Goal: Information Seeking & Learning: Check status

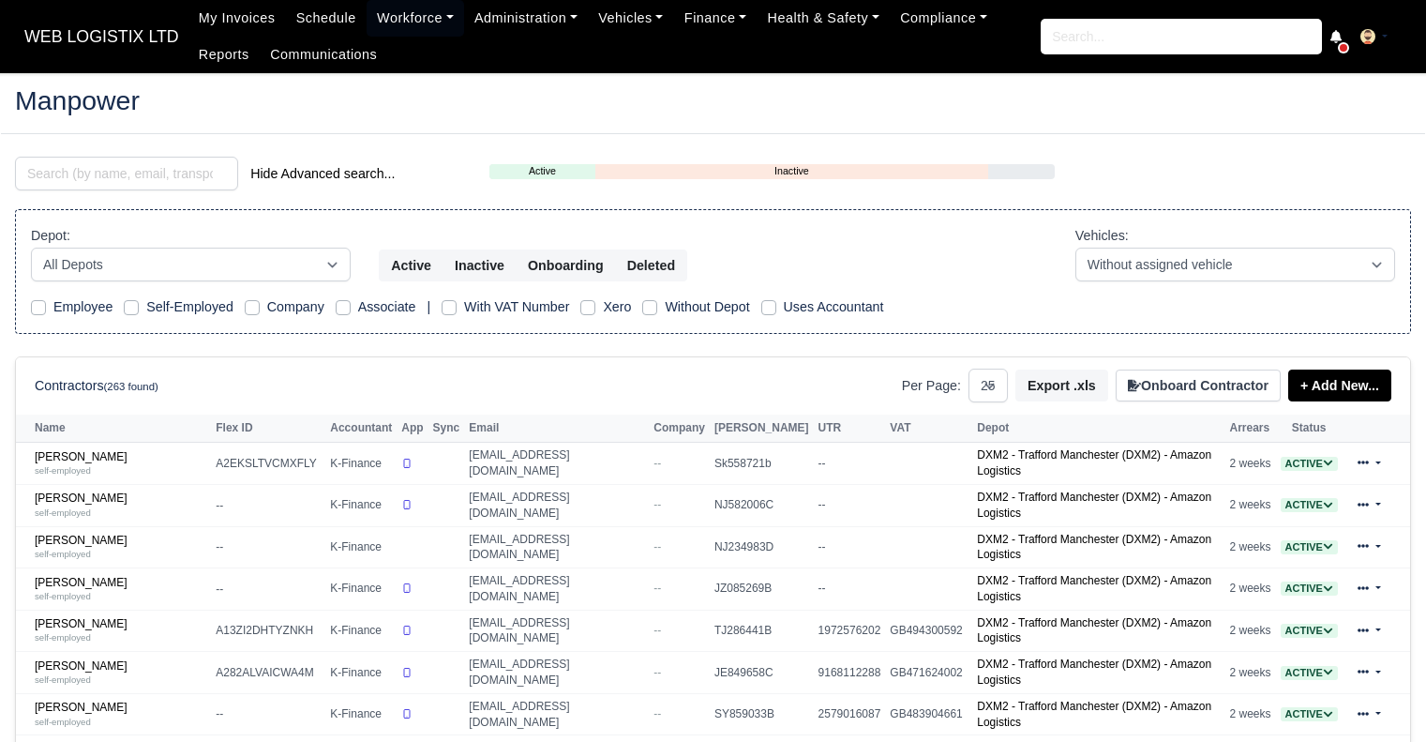
select select "25"
click at [203, 172] on input "search" at bounding box center [126, 174] width 223 height 34
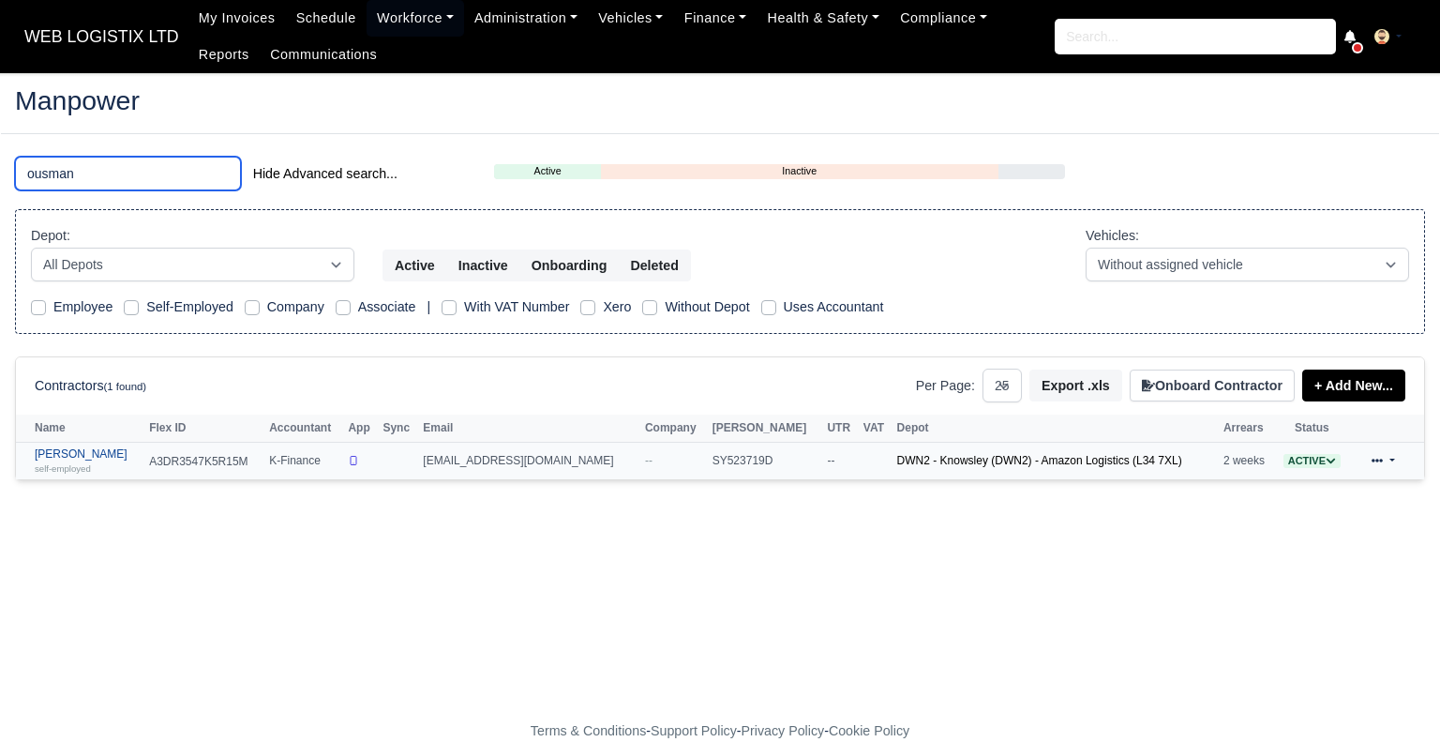
type input "ousman"
click at [109, 461] on div "self-employed" at bounding box center [87, 467] width 105 height 13
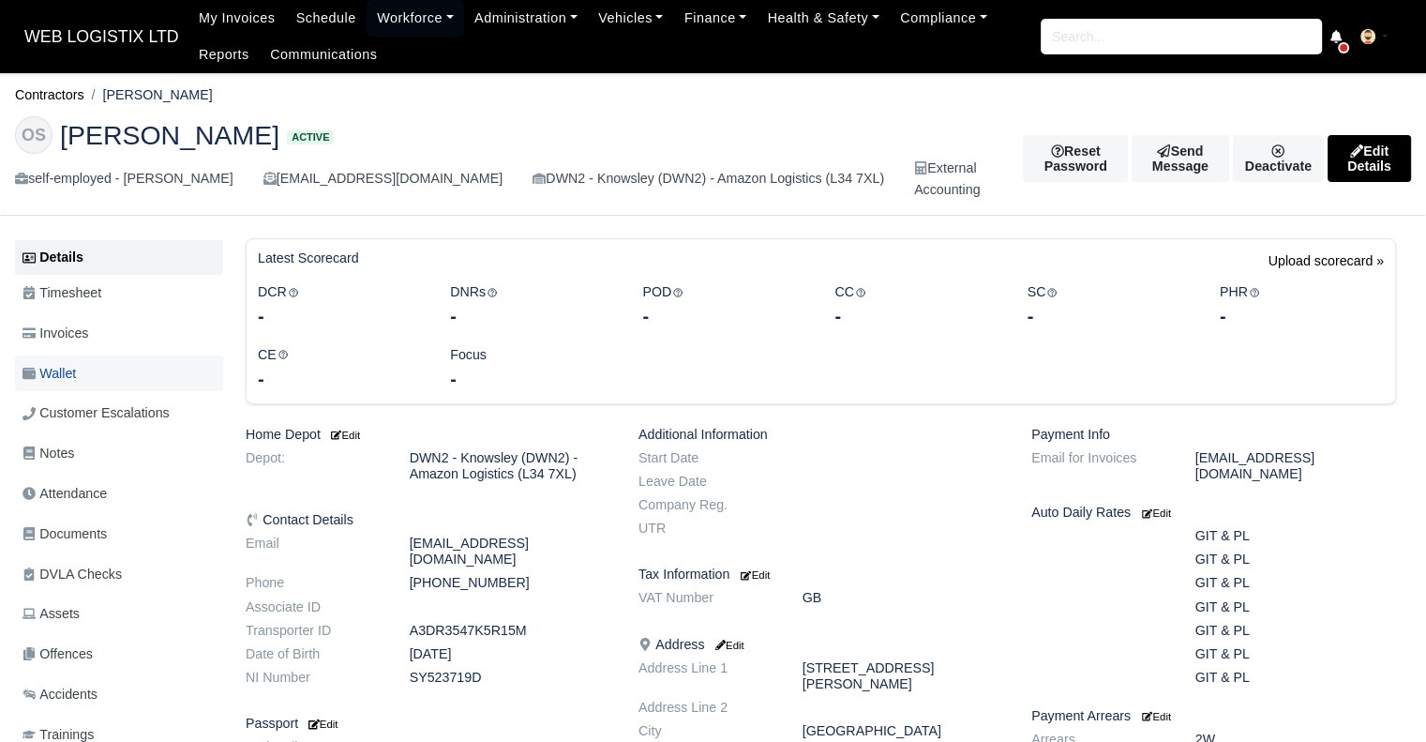
click at [73, 374] on span "Wallet" at bounding box center [49, 374] width 53 height 22
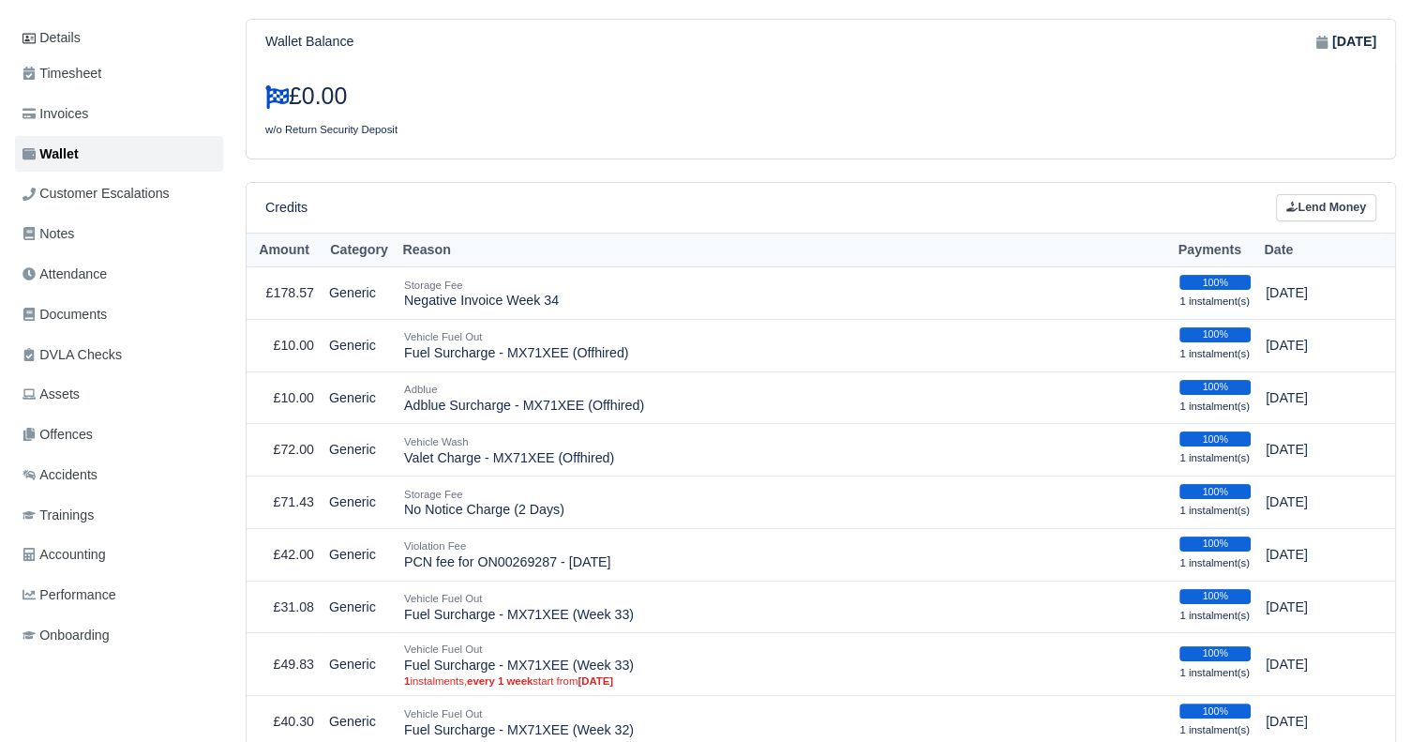
scroll to position [203, 0]
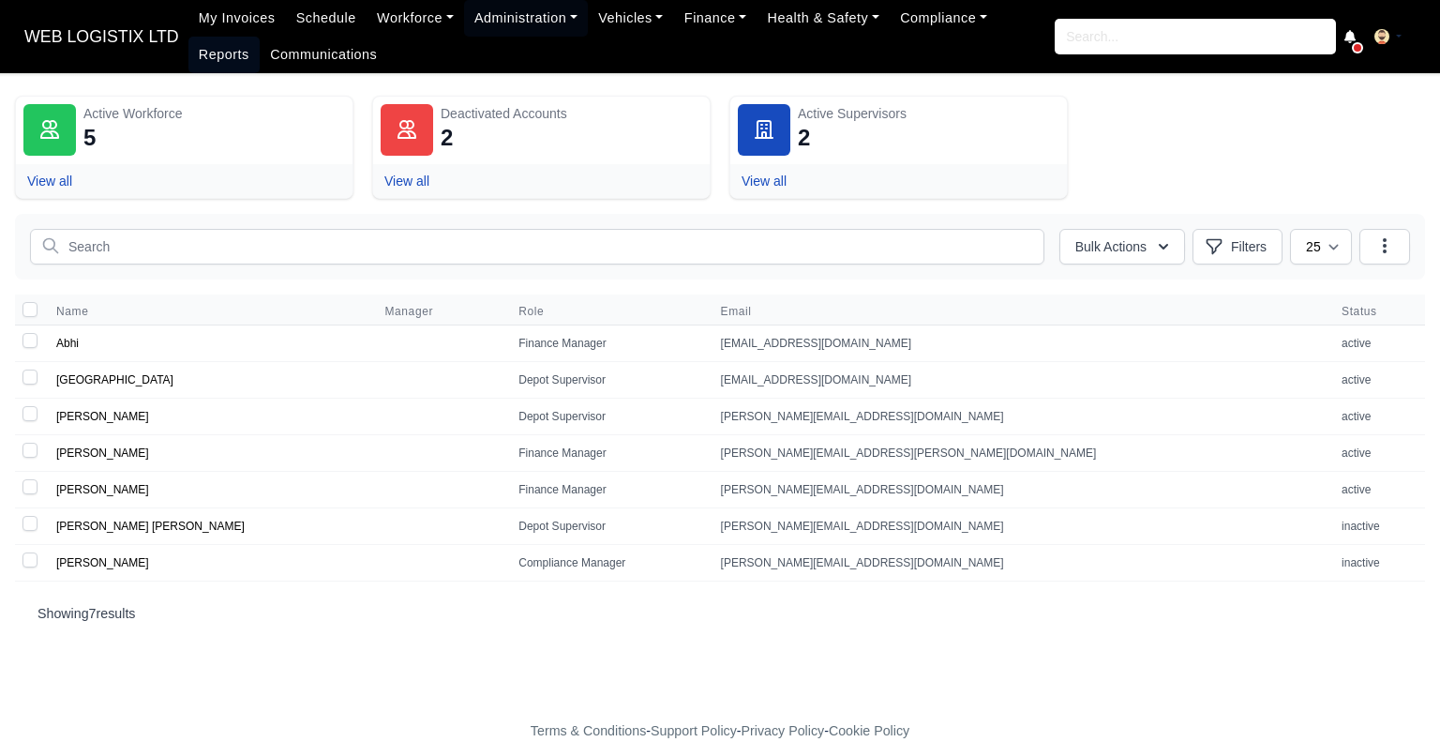
click at [260, 37] on link "Reports" at bounding box center [223, 55] width 71 height 37
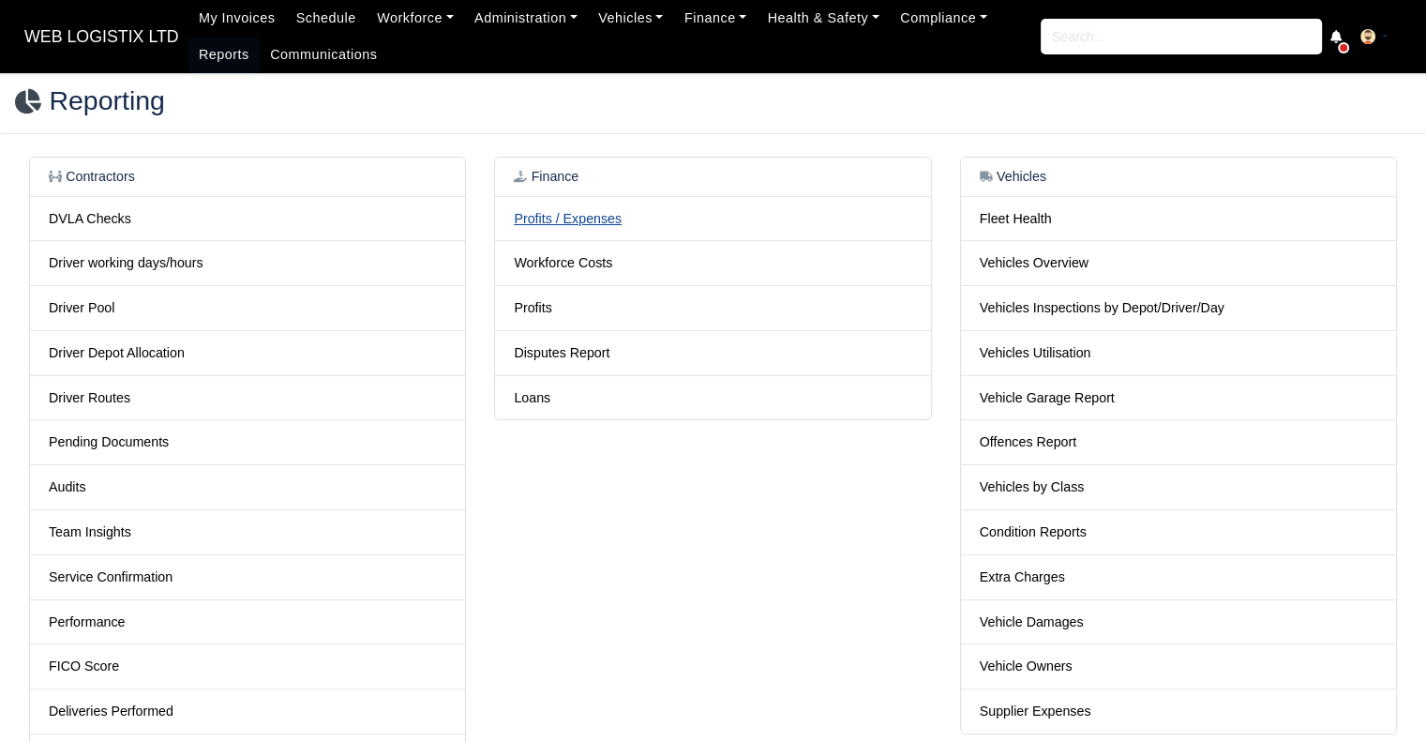
click at [595, 219] on link "Profits / Expenses" at bounding box center [568, 218] width 108 height 15
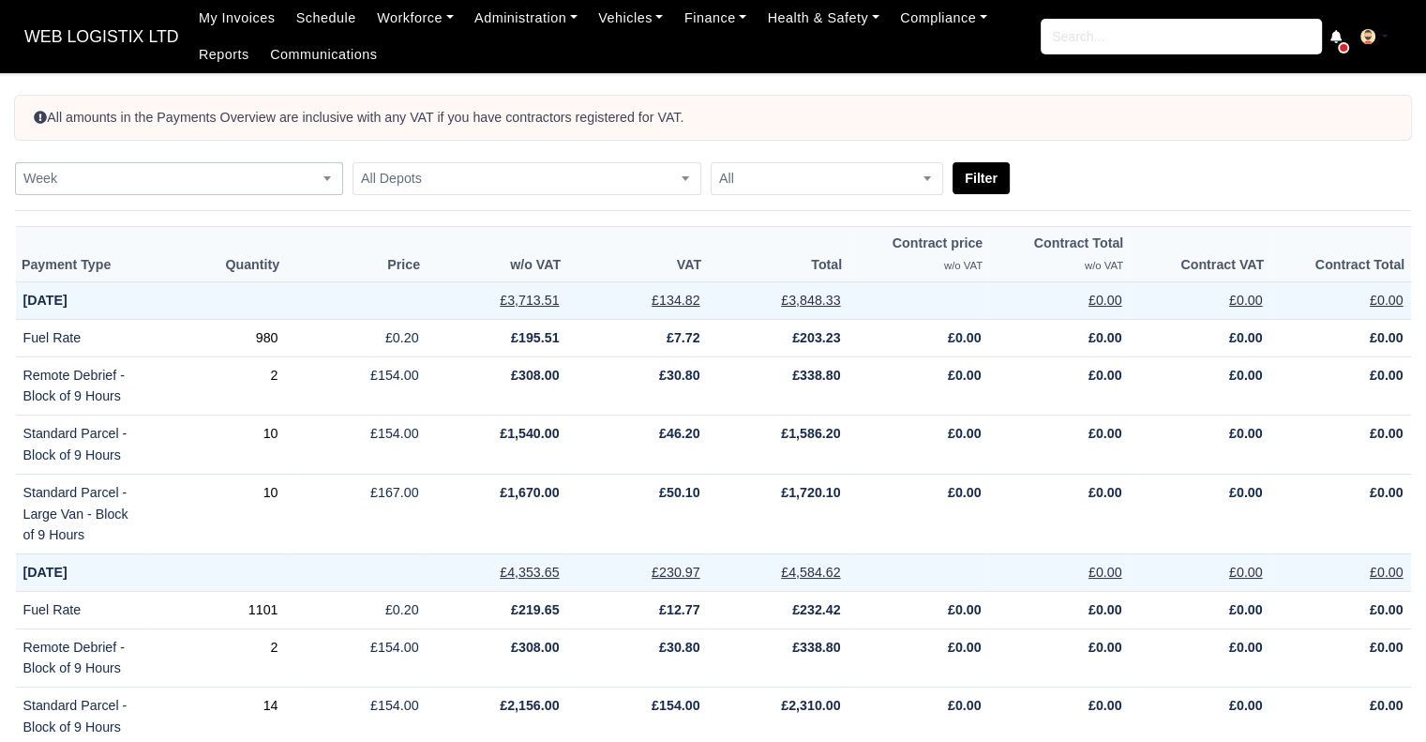
click at [174, 165] on span "Week" at bounding box center [179, 178] width 328 height 33
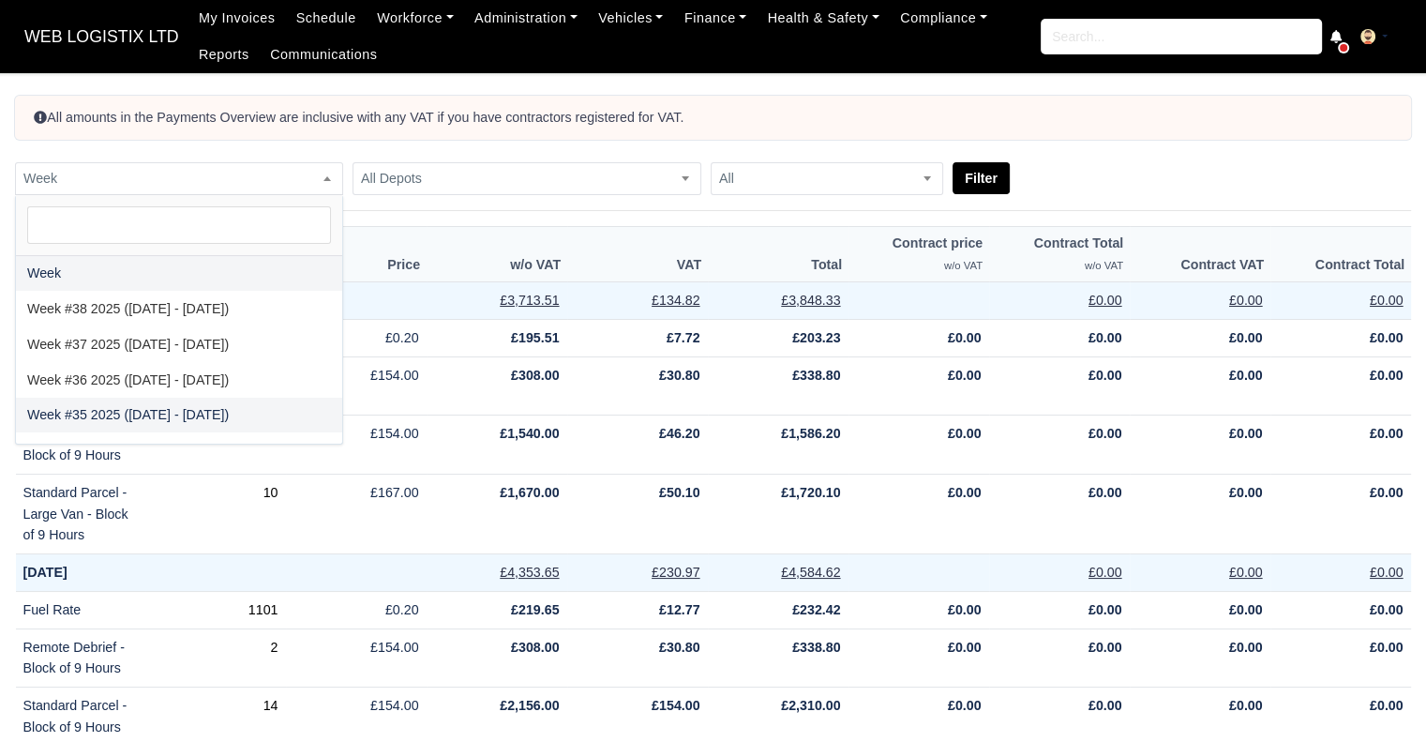
select select "2025-08-24|2025-08-30"
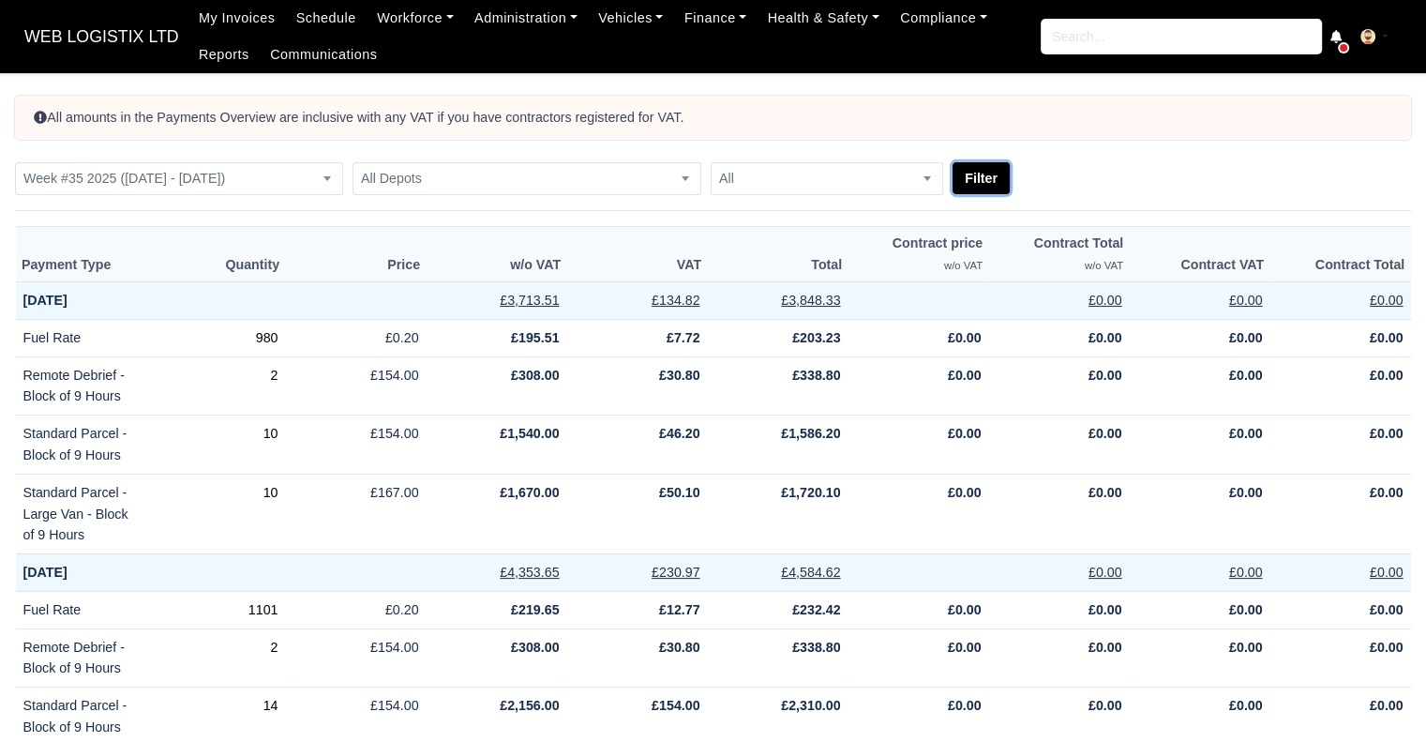
click at [972, 172] on button "Filter" at bounding box center [981, 178] width 57 height 32
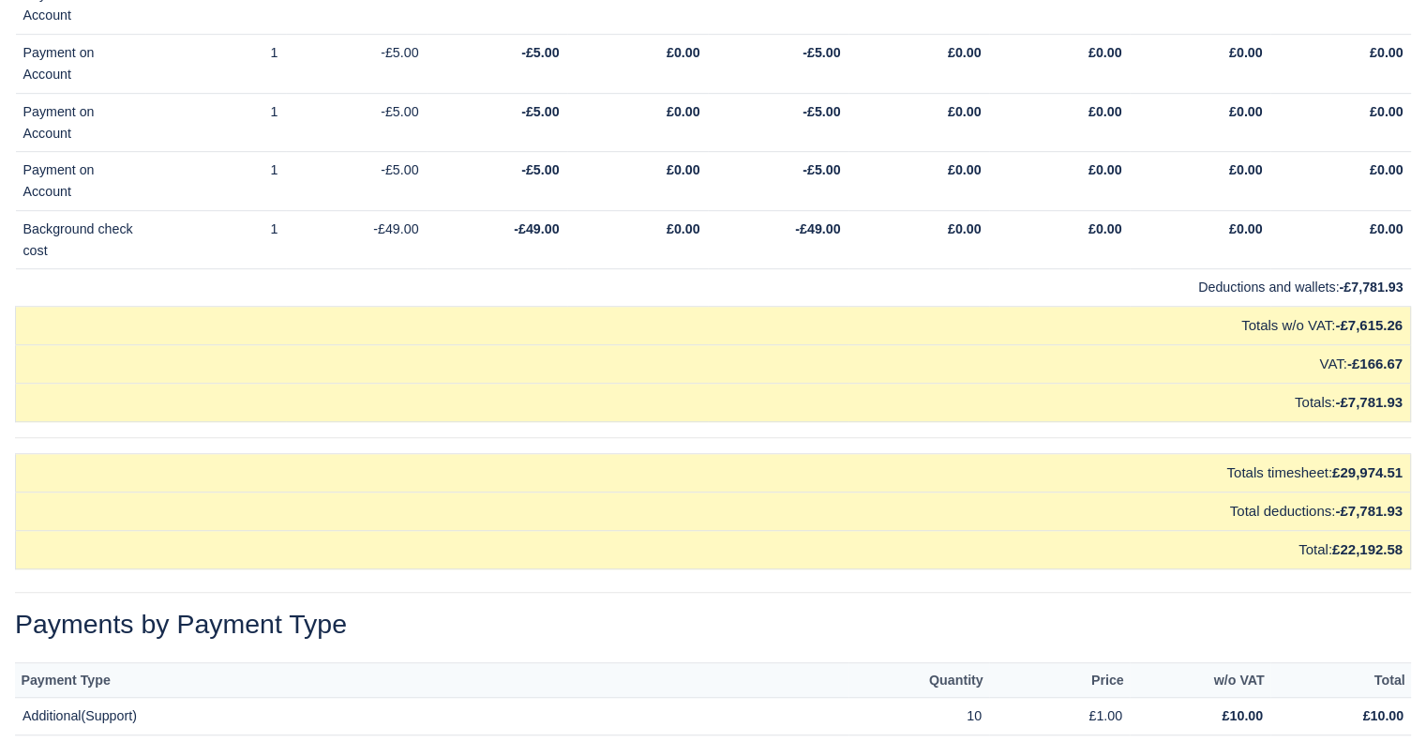
scroll to position [15605, 0]
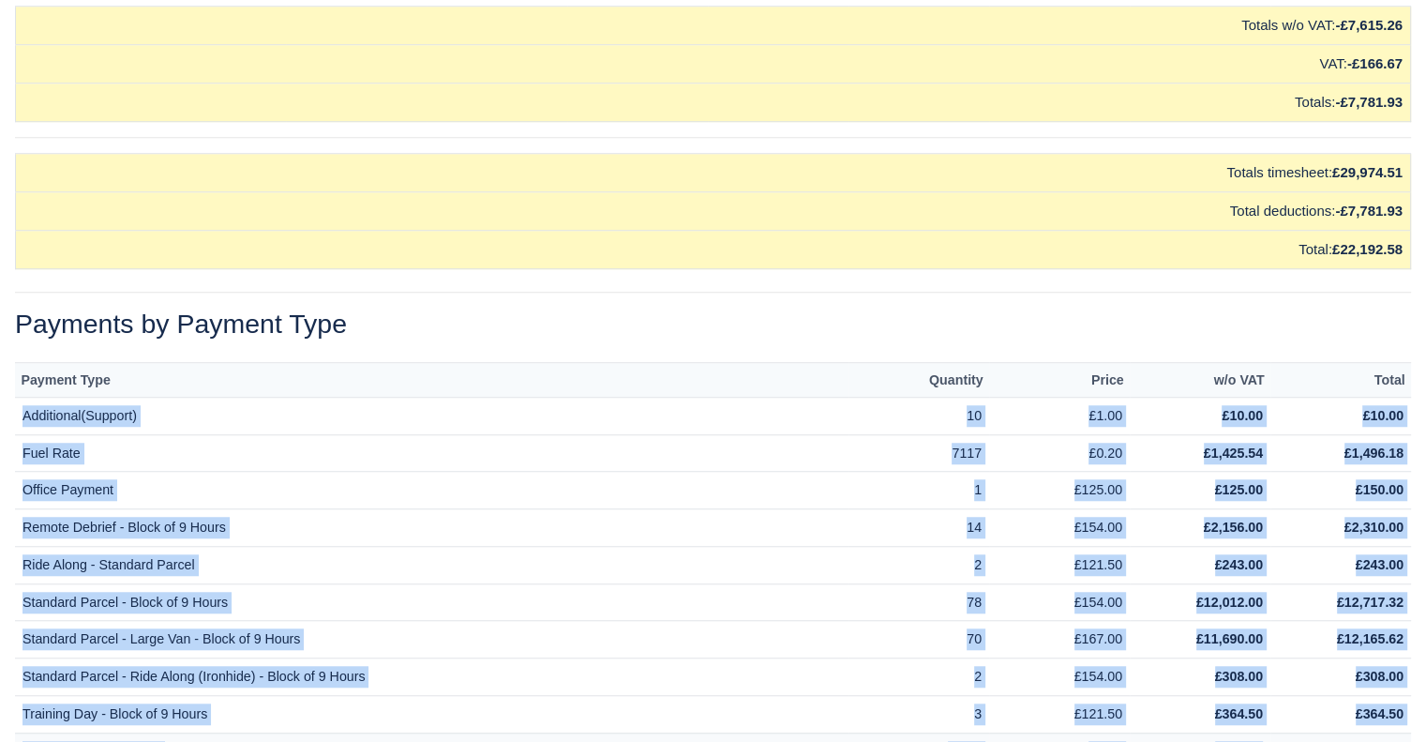
drag, startPoint x: 17, startPoint y: 379, endPoint x: 1262, endPoint y: 697, distance: 1285.3
click at [1262, 697] on tbody "Additional(Support) 10 £1.00 £10.00 £10.00 Fuel Rate 7117 £0.20 £1,425.54 £1,49…" at bounding box center [713, 583] width 1396 height 372
copy tbody "Additional(Support) 10 £1.00 £10.00 £10.00 Fuel Rate 7117 £0.20 £1,425.54 £1,49…"
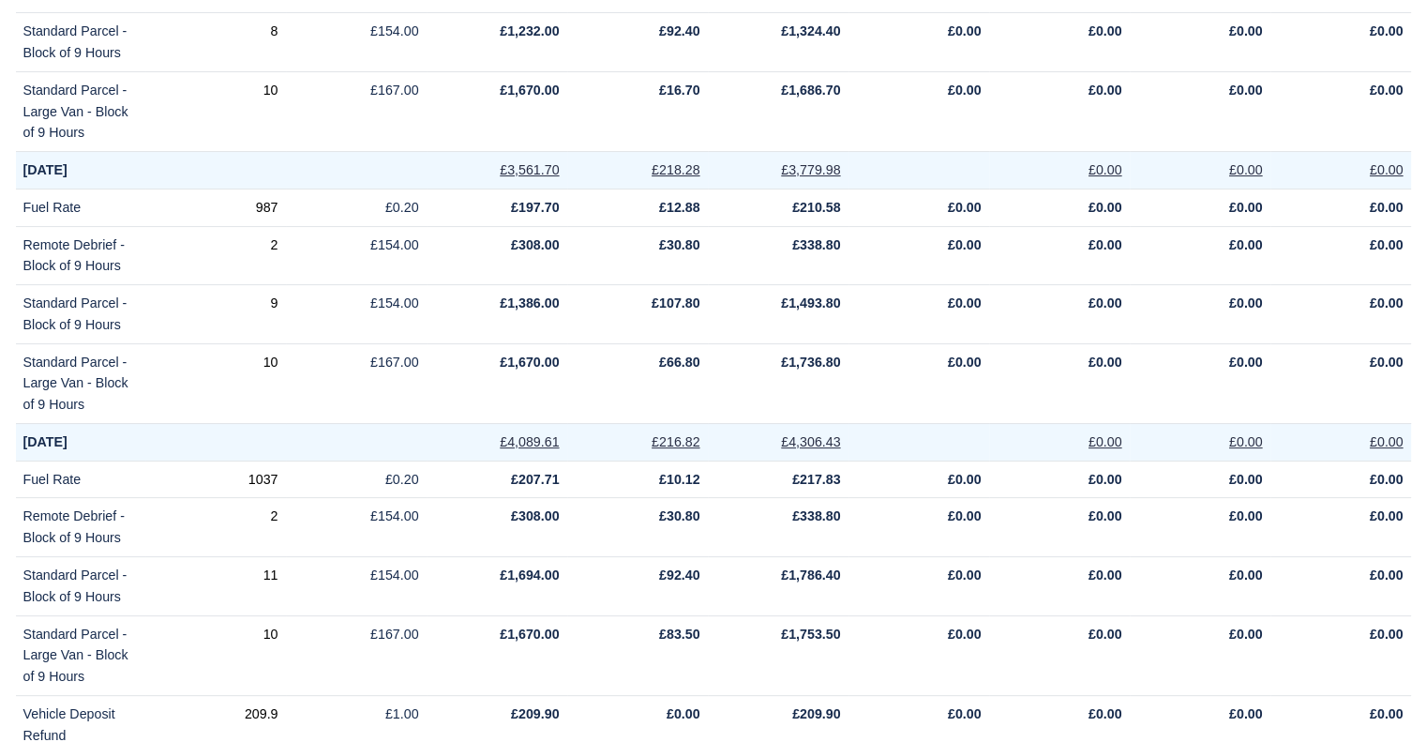
scroll to position [0, 0]
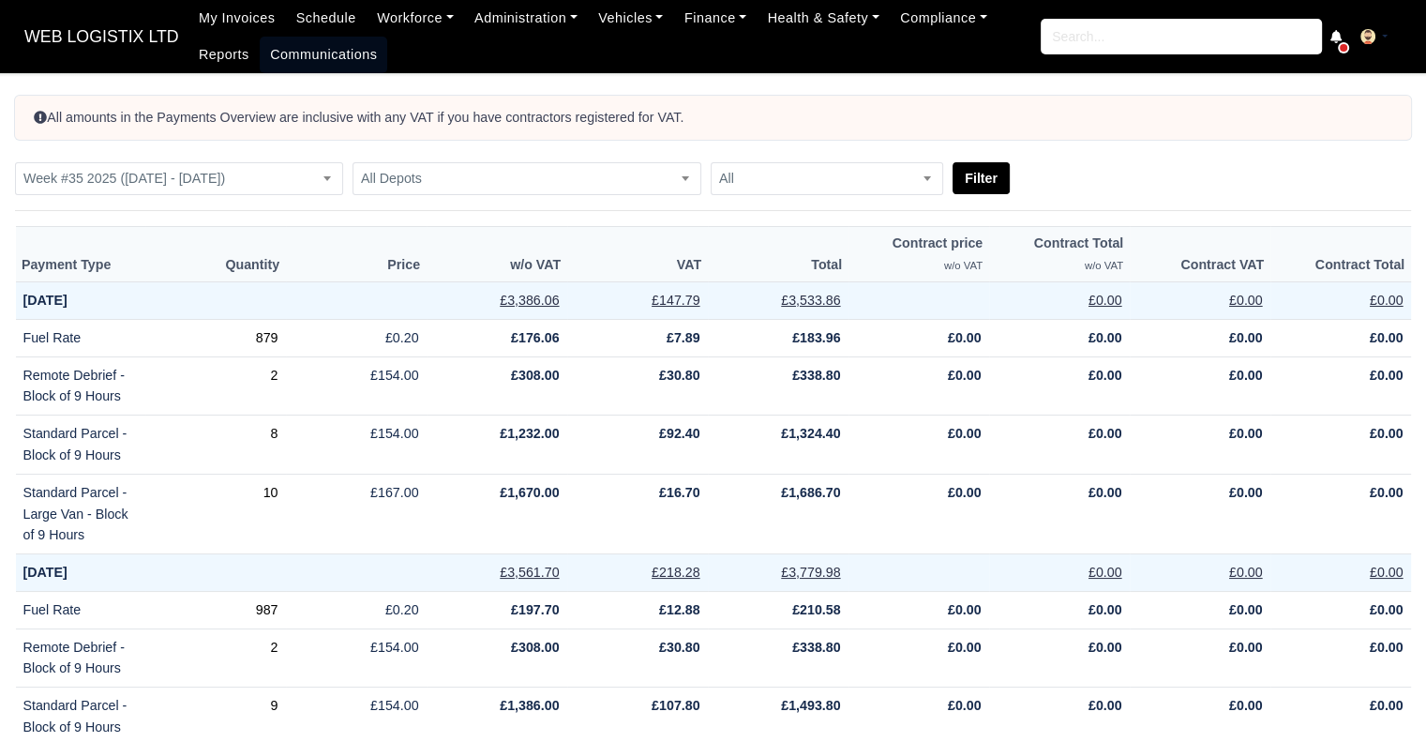
click at [260, 62] on link "Communications" at bounding box center [324, 55] width 128 height 37
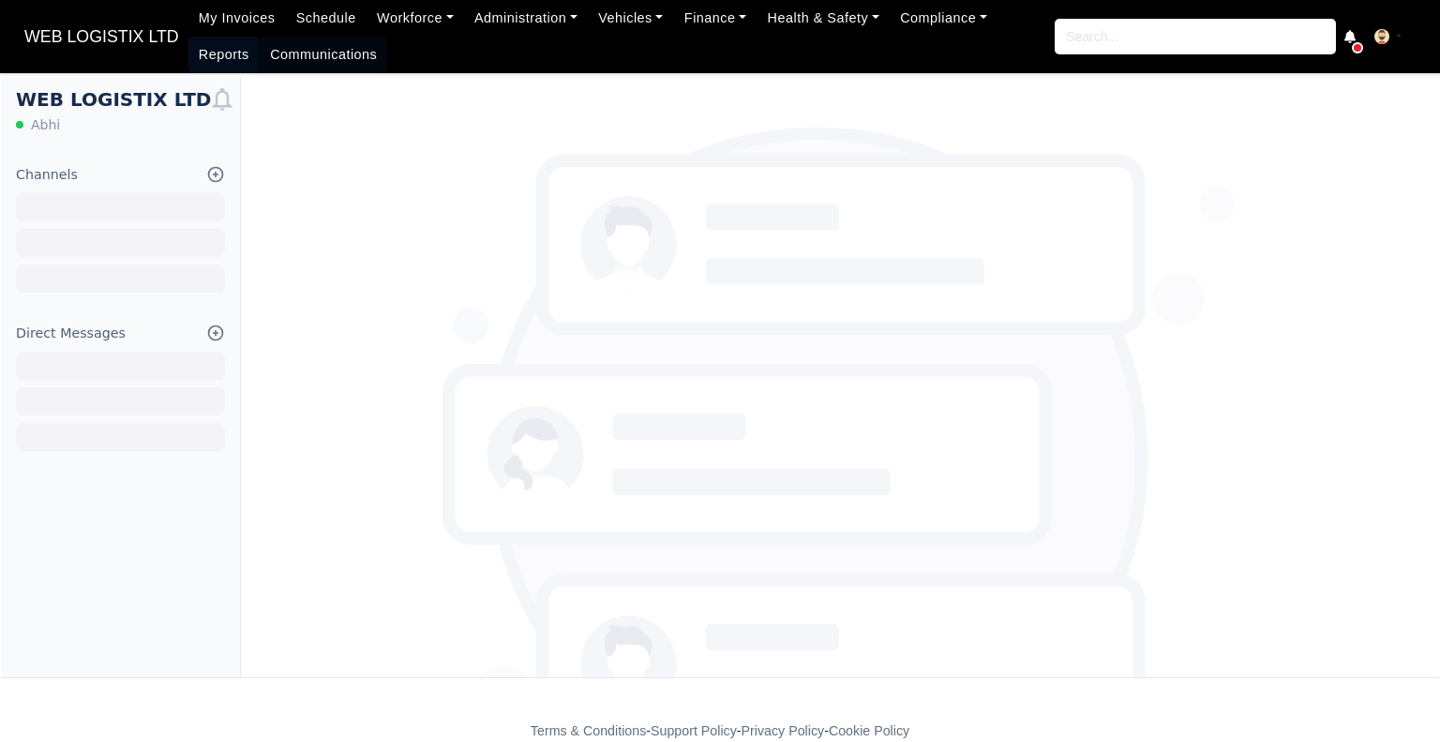
click at [260, 37] on link "Reports" at bounding box center [223, 55] width 71 height 37
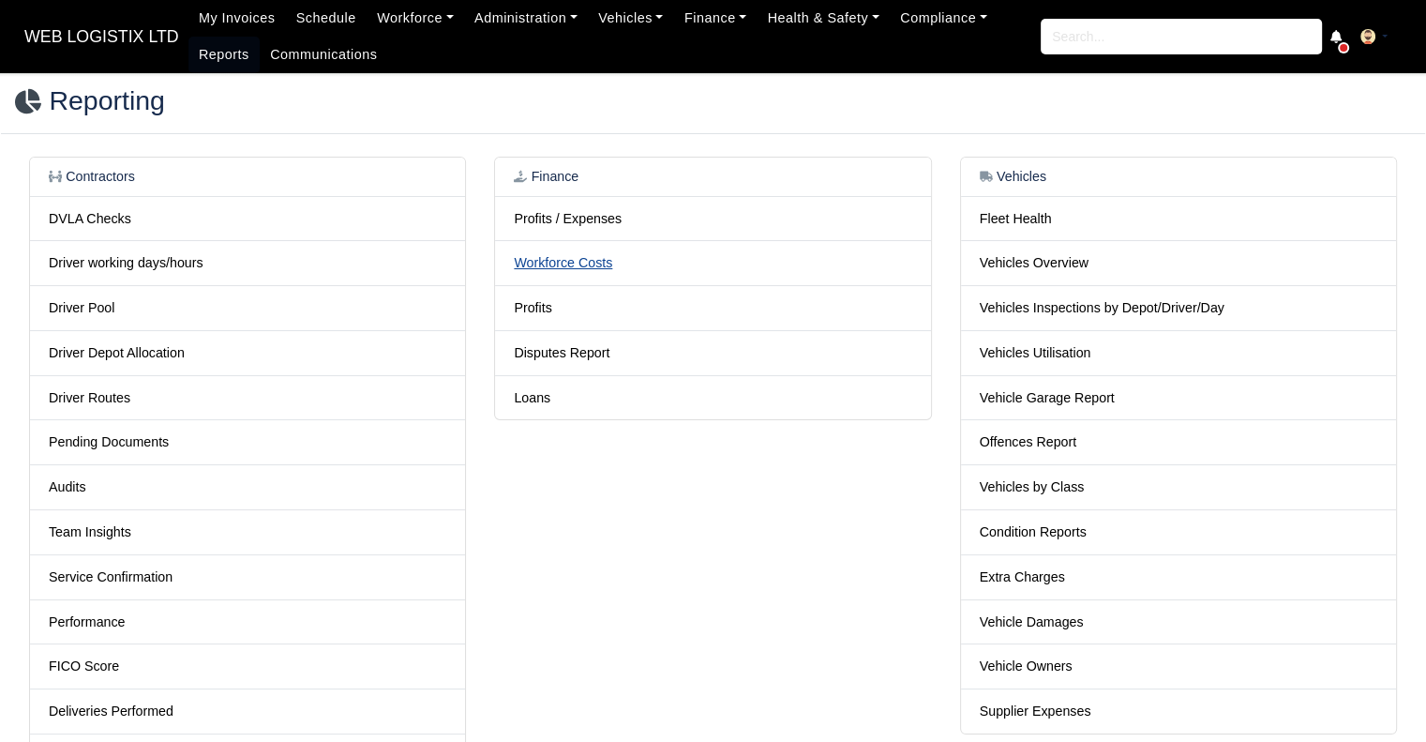
click at [551, 255] on link "Workforce Costs" at bounding box center [563, 262] width 98 height 15
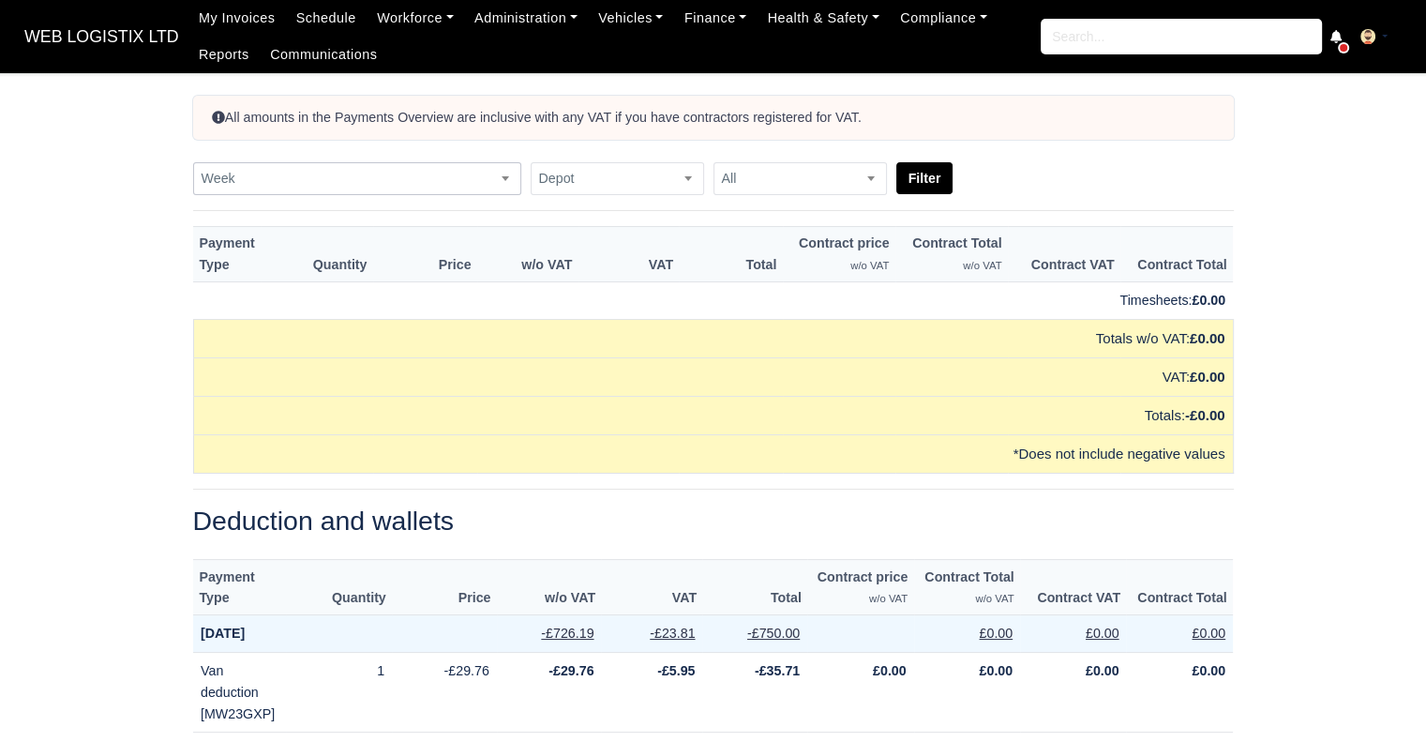
click at [344, 175] on span "Week" at bounding box center [357, 178] width 326 height 23
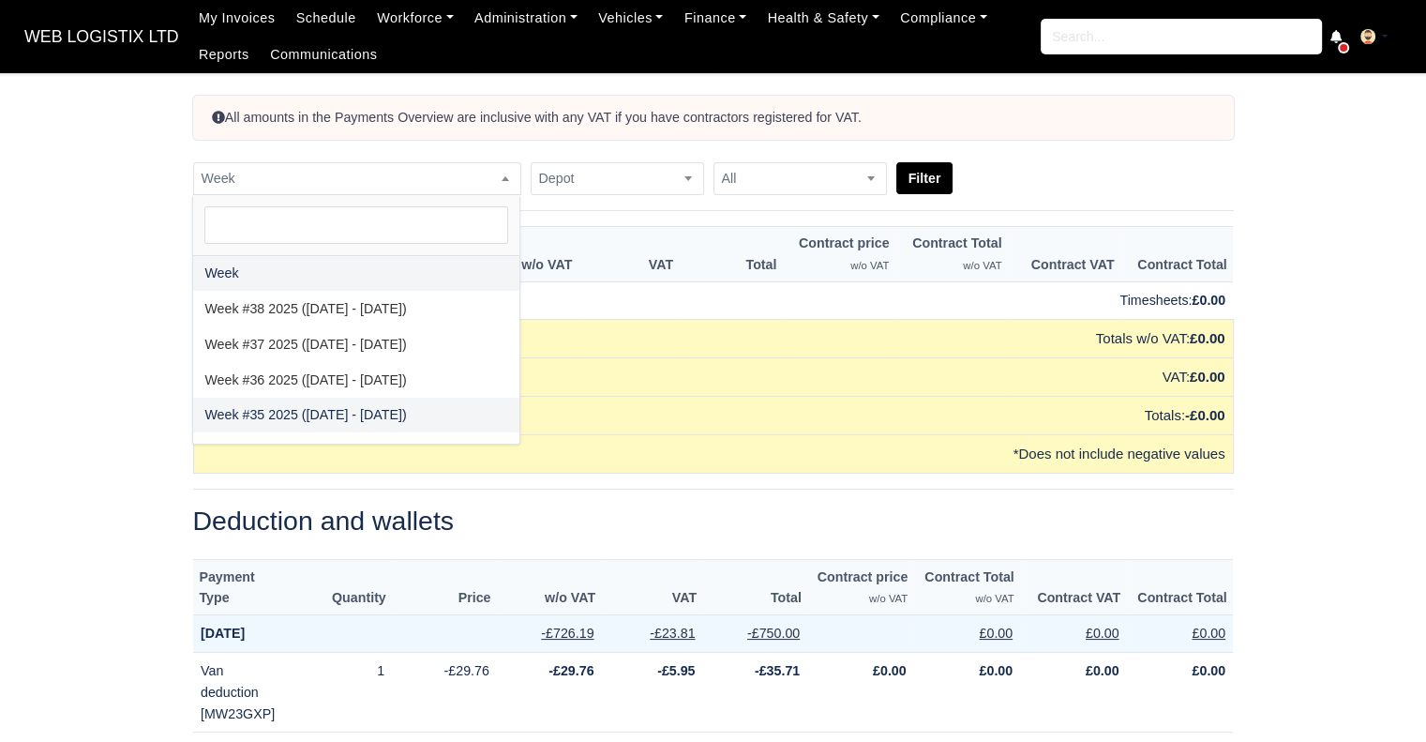
select select "2025-08-24|2025-08-30"
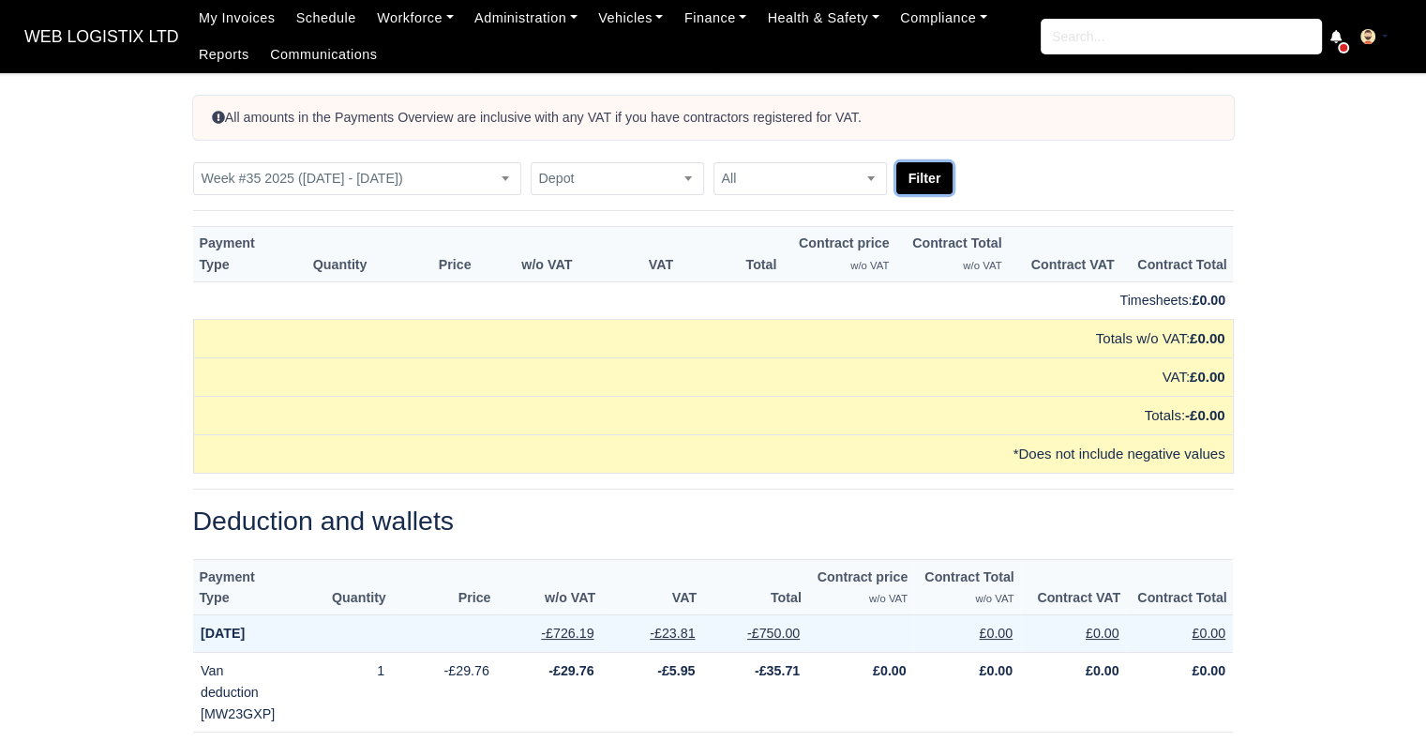
click at [927, 176] on button "Filter" at bounding box center [925, 178] width 57 height 32
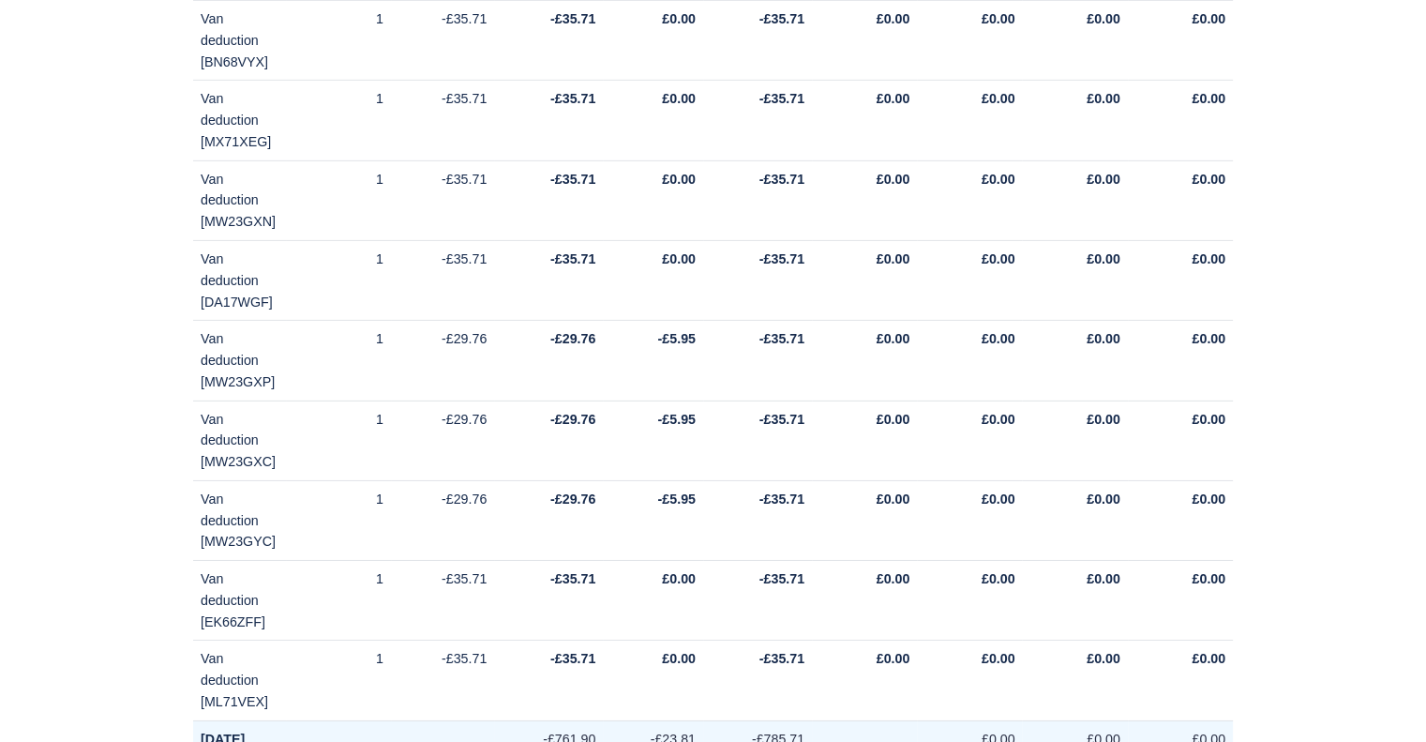
scroll to position [17252, 0]
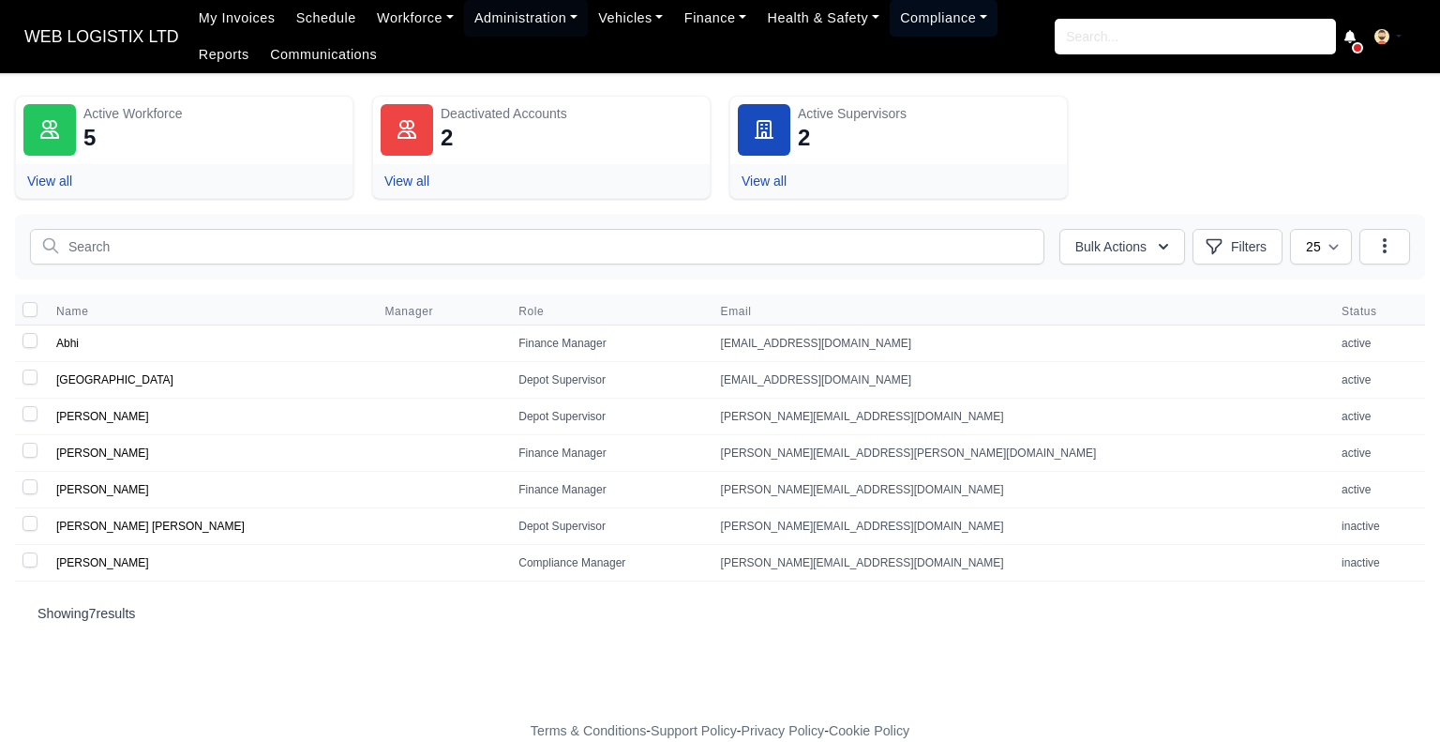
click at [936, 14] on link "Compliance" at bounding box center [944, 18] width 108 height 37
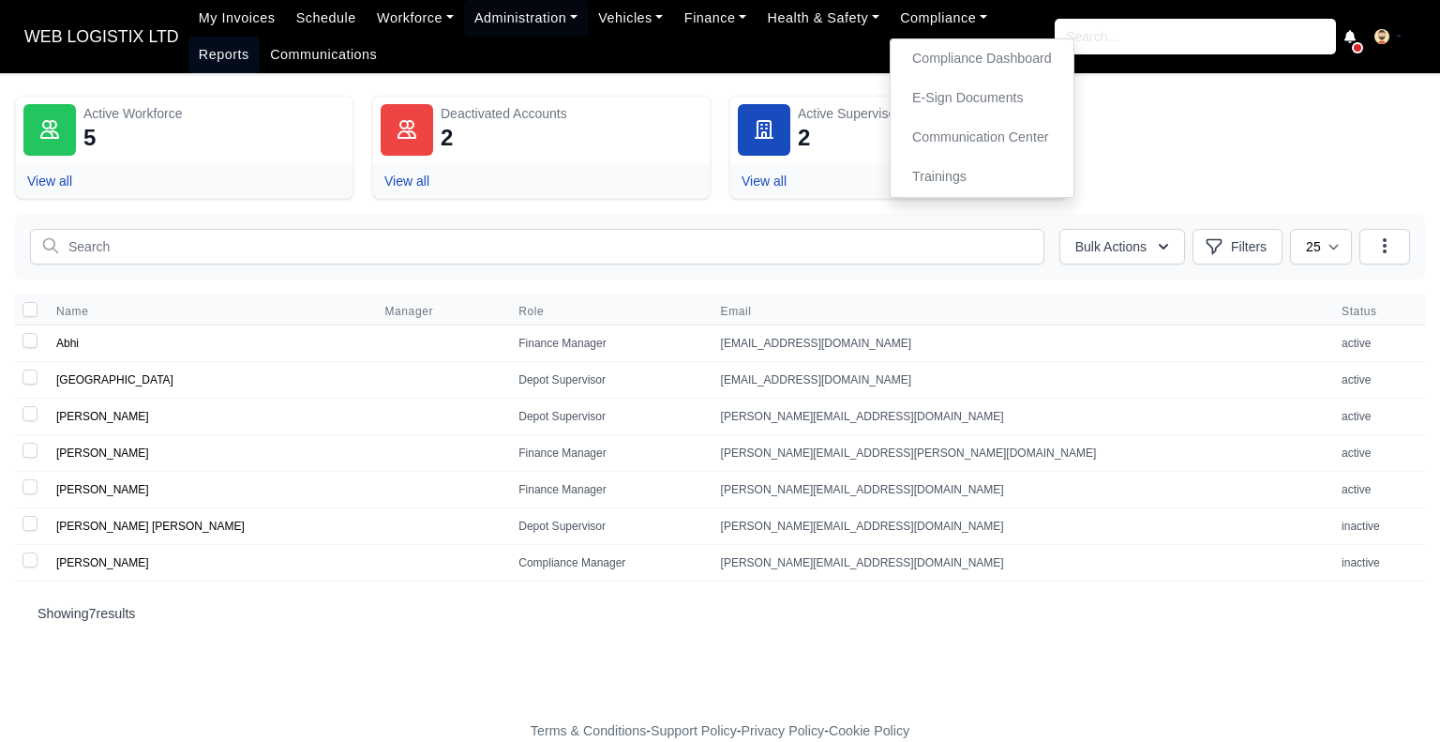
click at [260, 37] on link "Reports" at bounding box center [223, 55] width 71 height 37
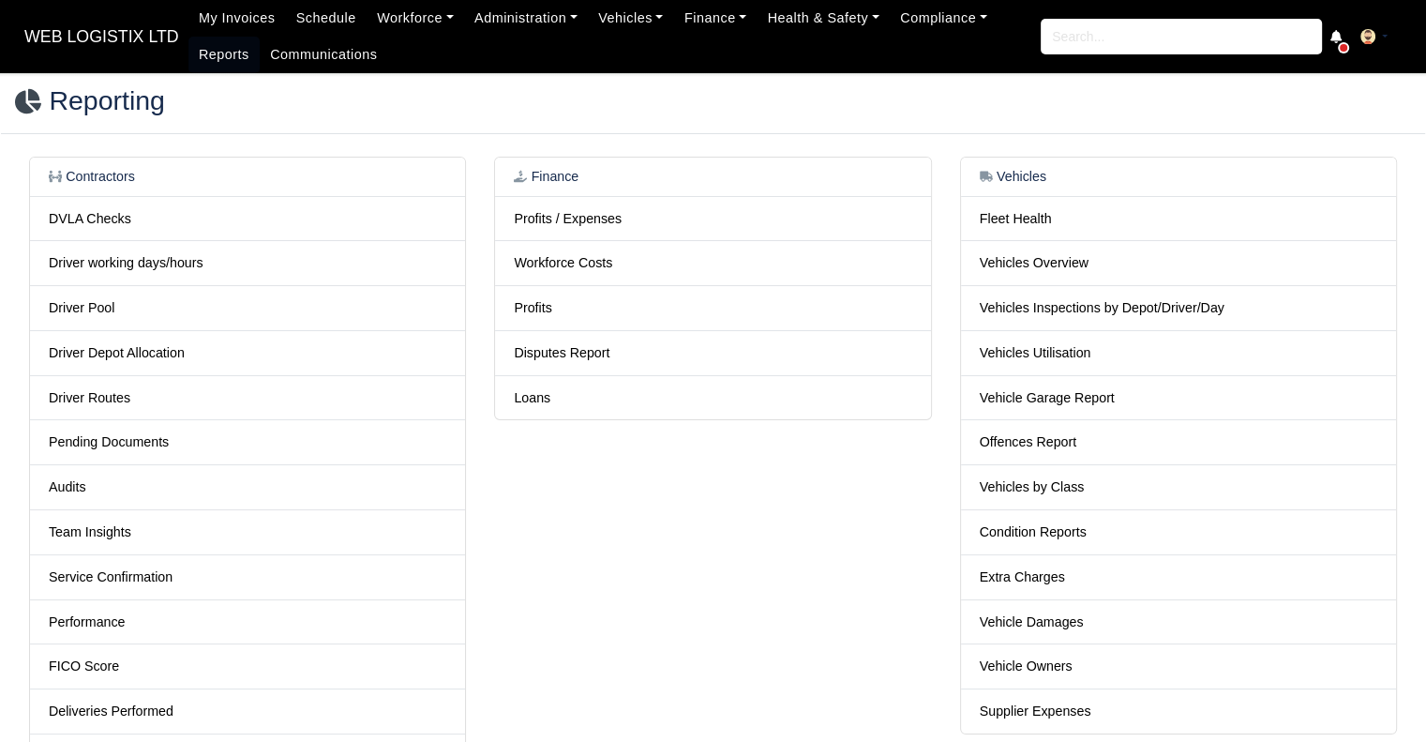
click at [565, 206] on td "Profits / Expenses" at bounding box center [712, 218] width 435 height 45
click at [566, 215] on link "Profits / Expenses" at bounding box center [568, 218] width 108 height 15
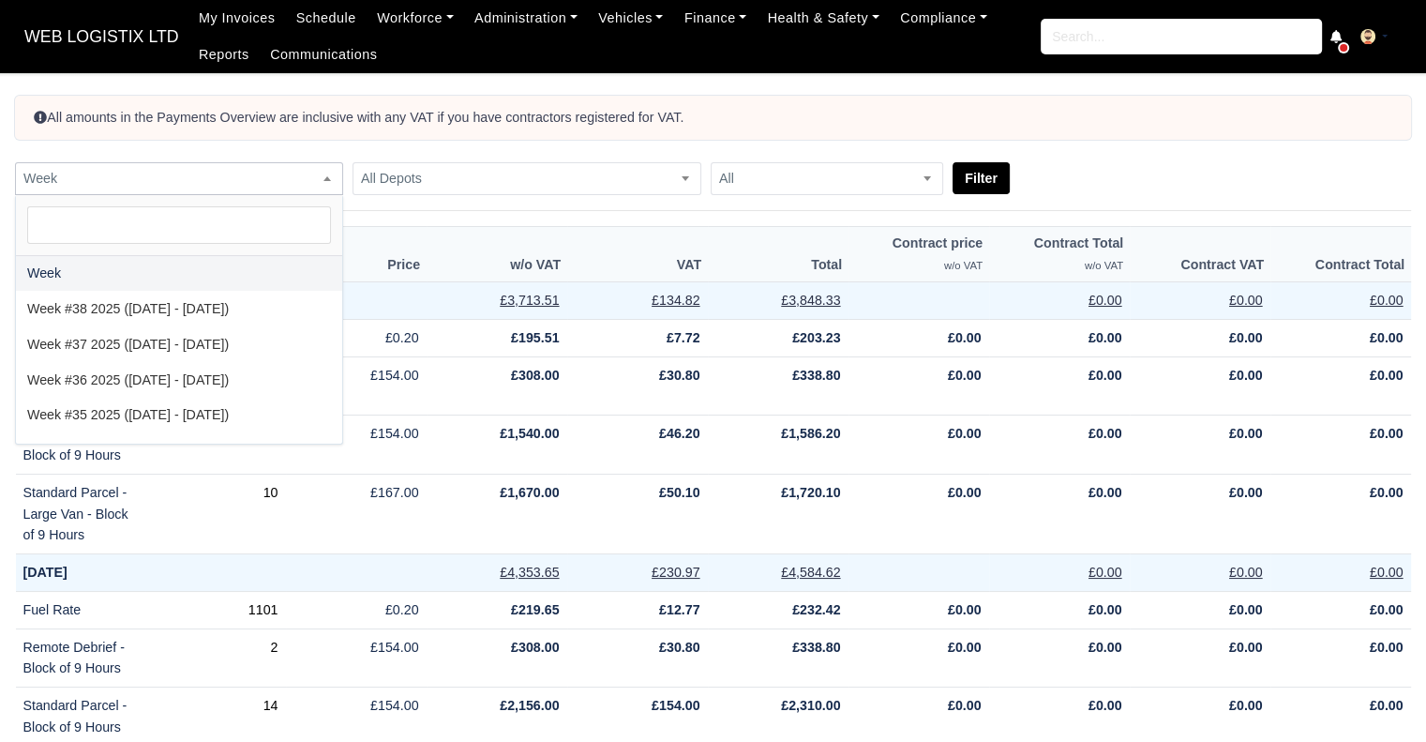
click at [104, 171] on span "Week" at bounding box center [179, 178] width 326 height 23
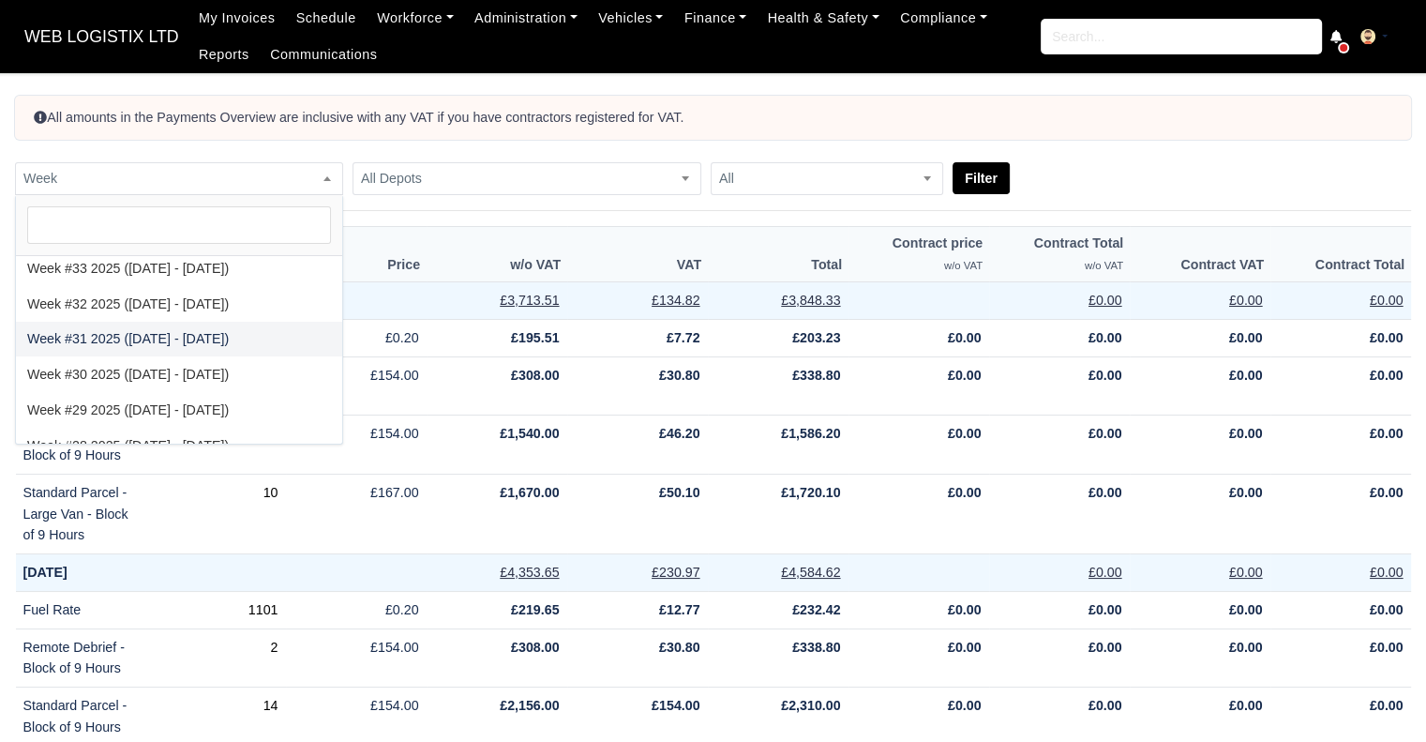
select select "2025-07-27|2025-08-02"
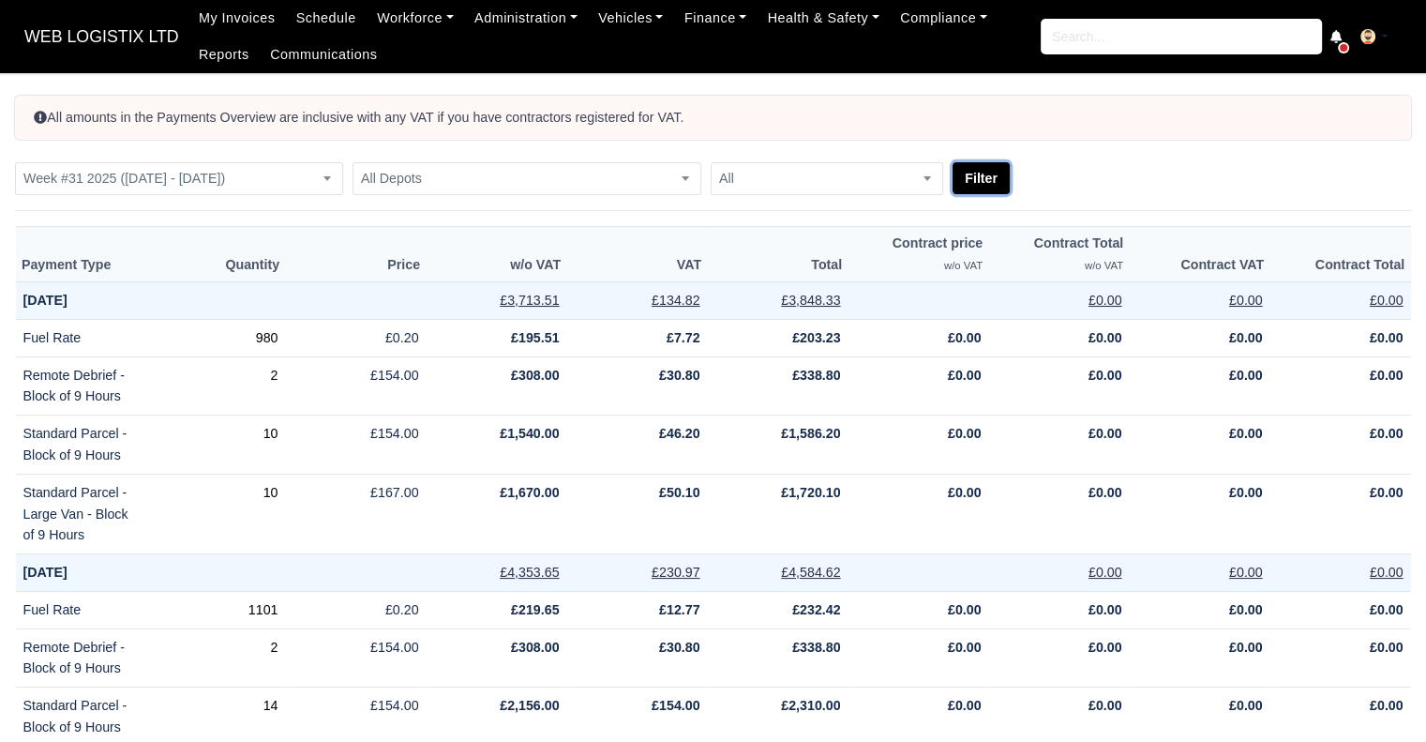
click at [987, 168] on button "Filter" at bounding box center [981, 178] width 57 height 32
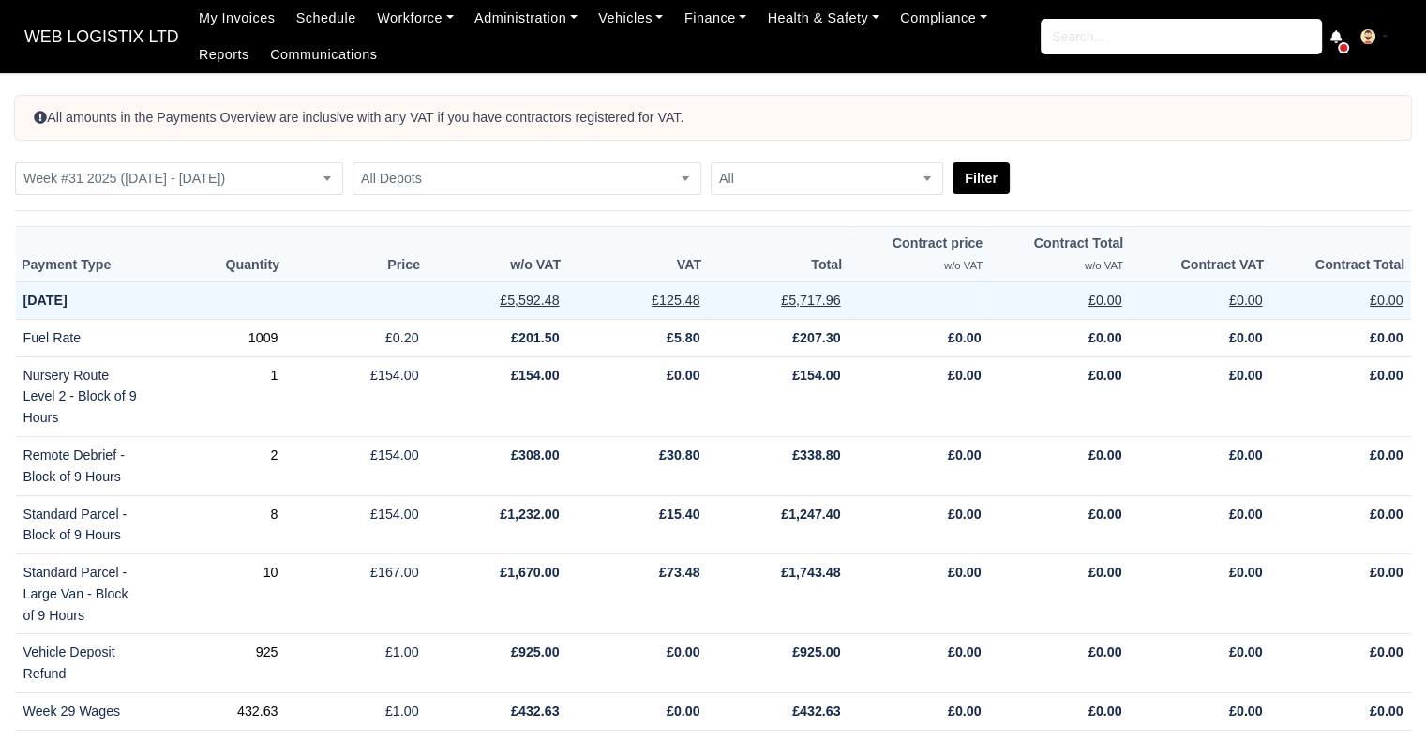
click at [1163, 163] on form "Week Week #38 2025 (14 September - 20 September) Week #37 2025 (07 September - …" at bounding box center [713, 178] width 1396 height 33
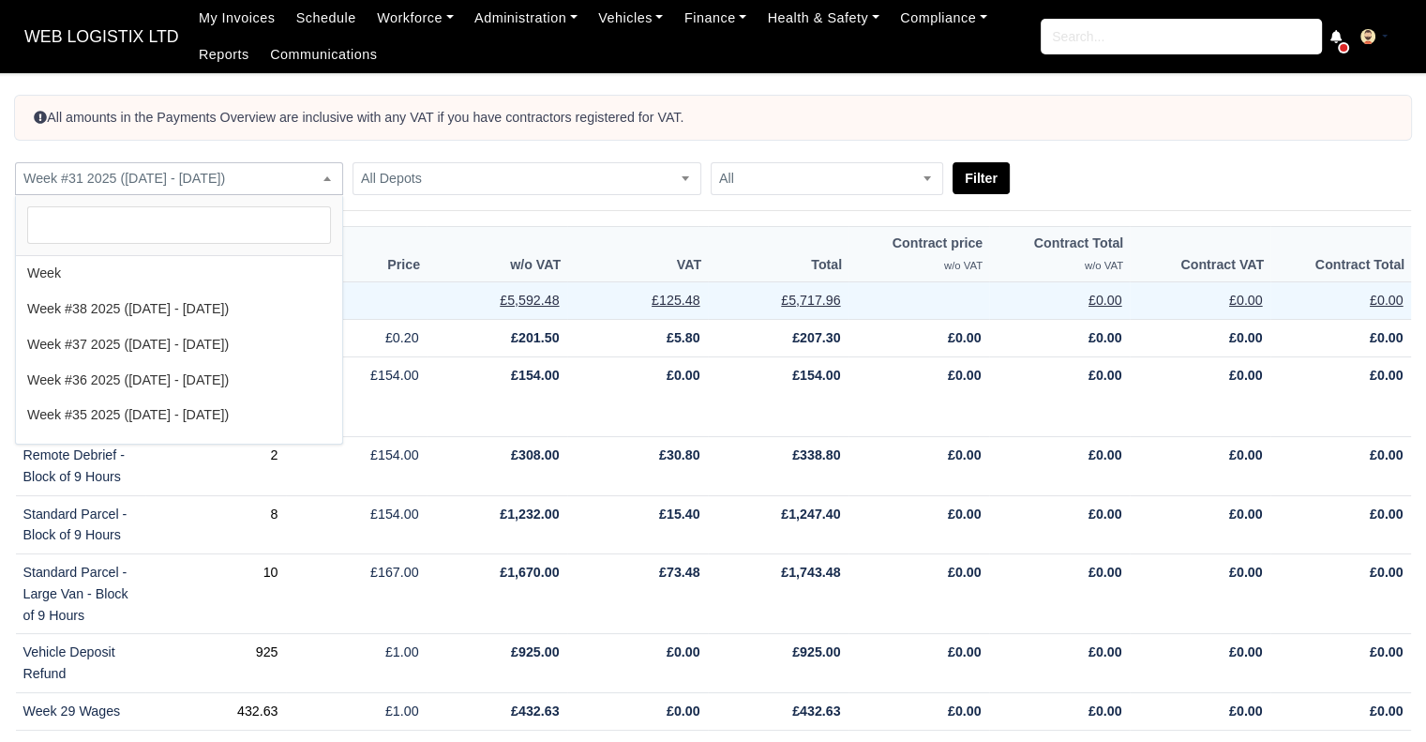
click at [291, 180] on span "Week #31 2025 ([DATE] - [DATE])" at bounding box center [179, 178] width 326 height 23
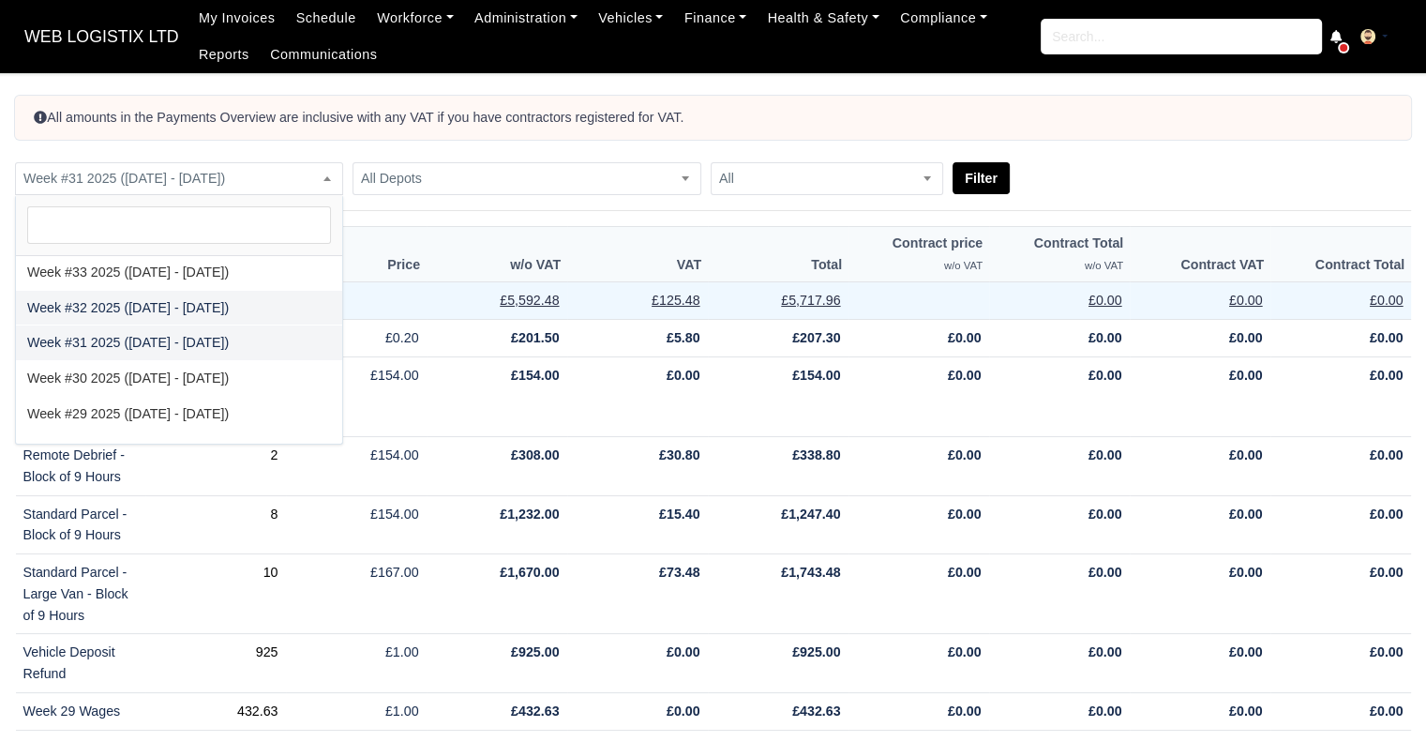
select select "2025-08-03|2025-08-09"
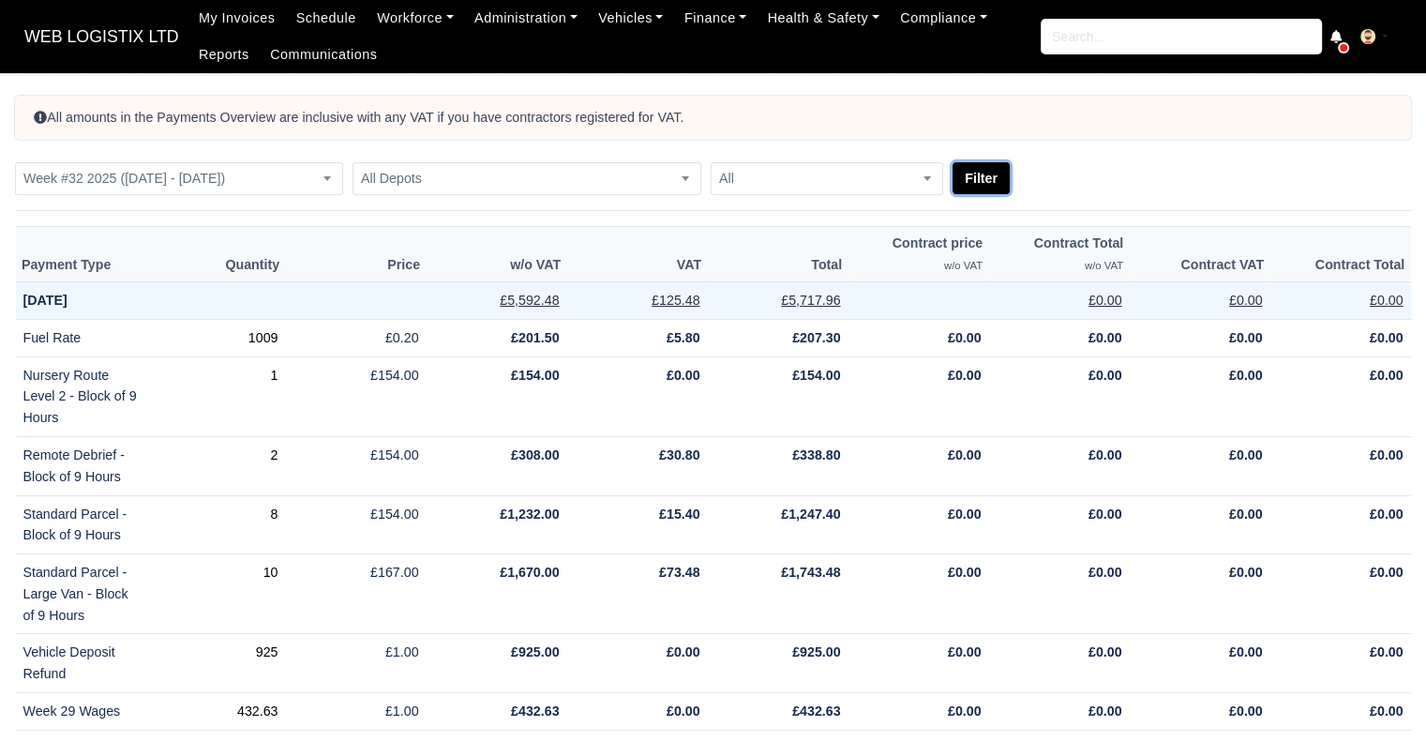
click at [960, 194] on button "Filter" at bounding box center [981, 178] width 57 height 32
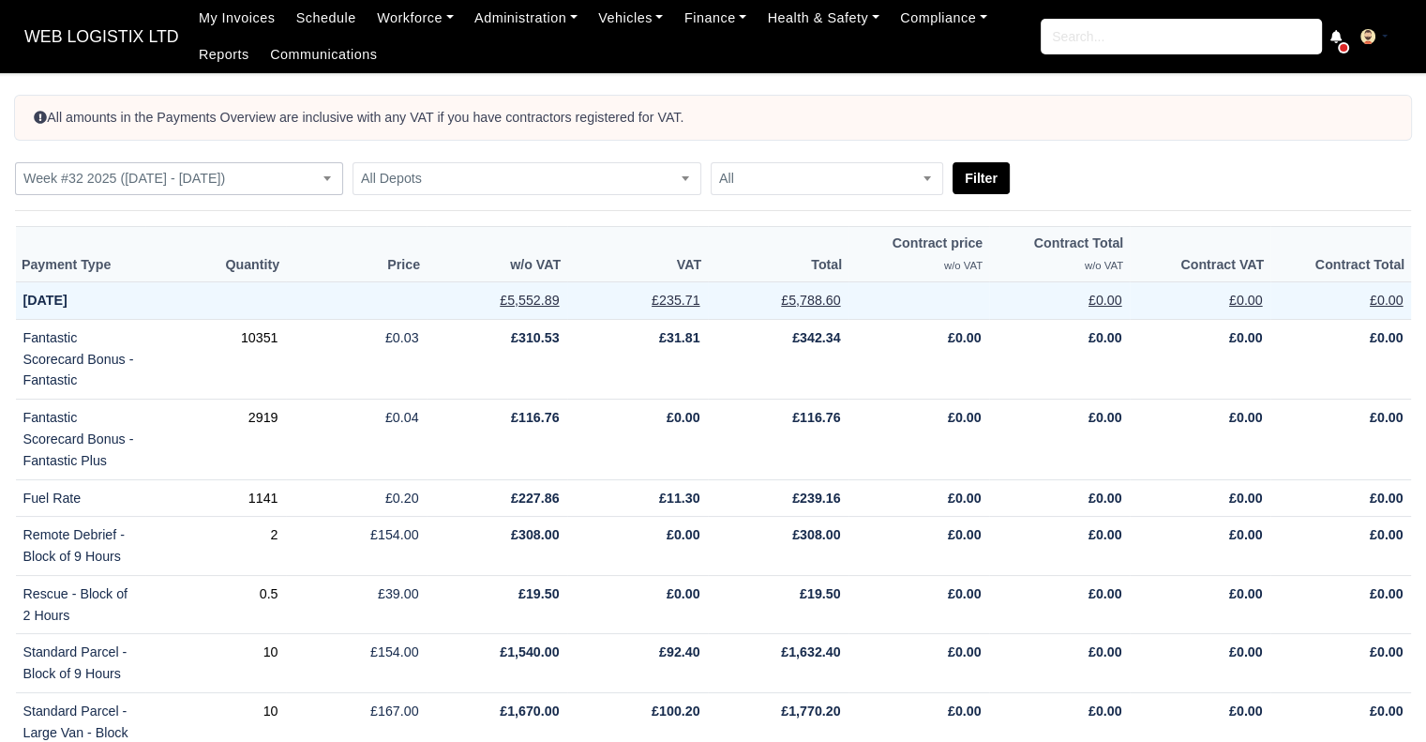
click at [293, 183] on span "Week #32 2025 ([DATE] - [DATE])" at bounding box center [179, 178] width 326 height 23
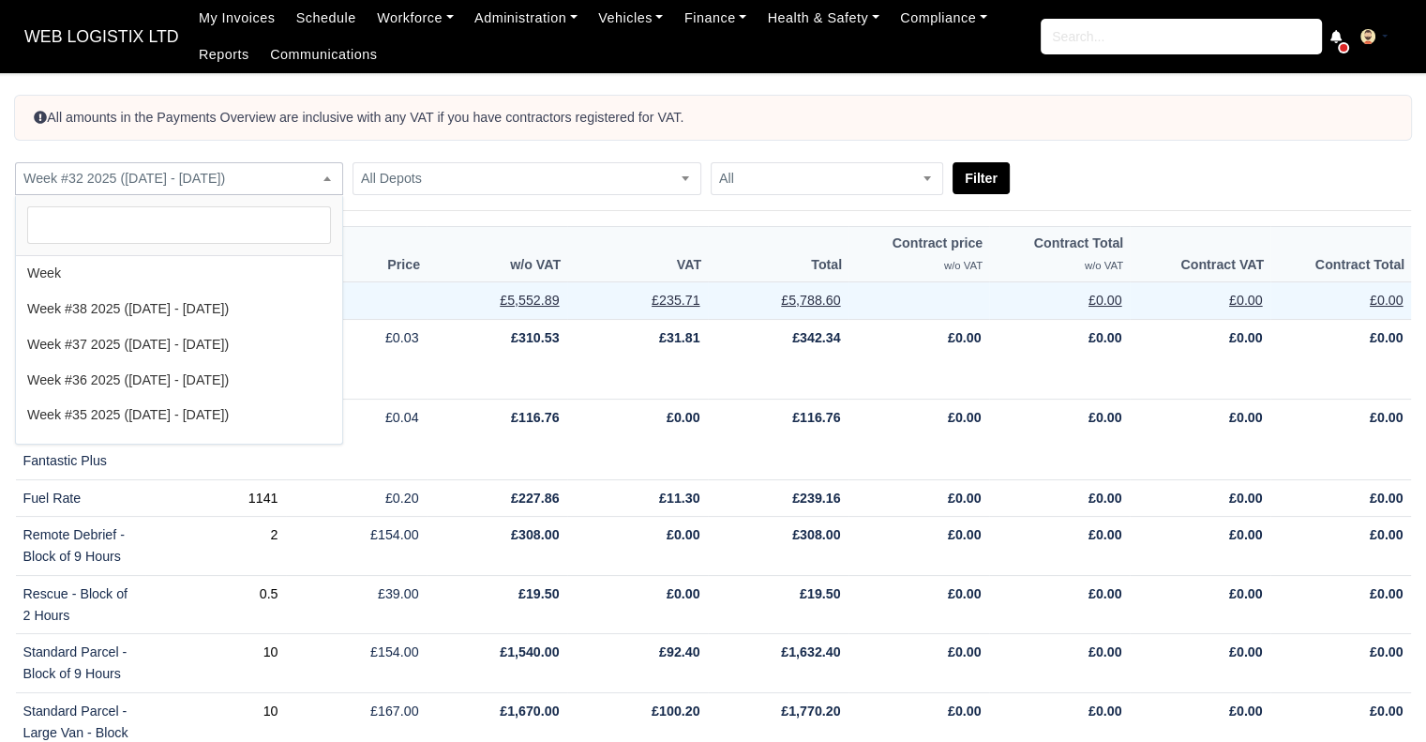
scroll to position [179, 0]
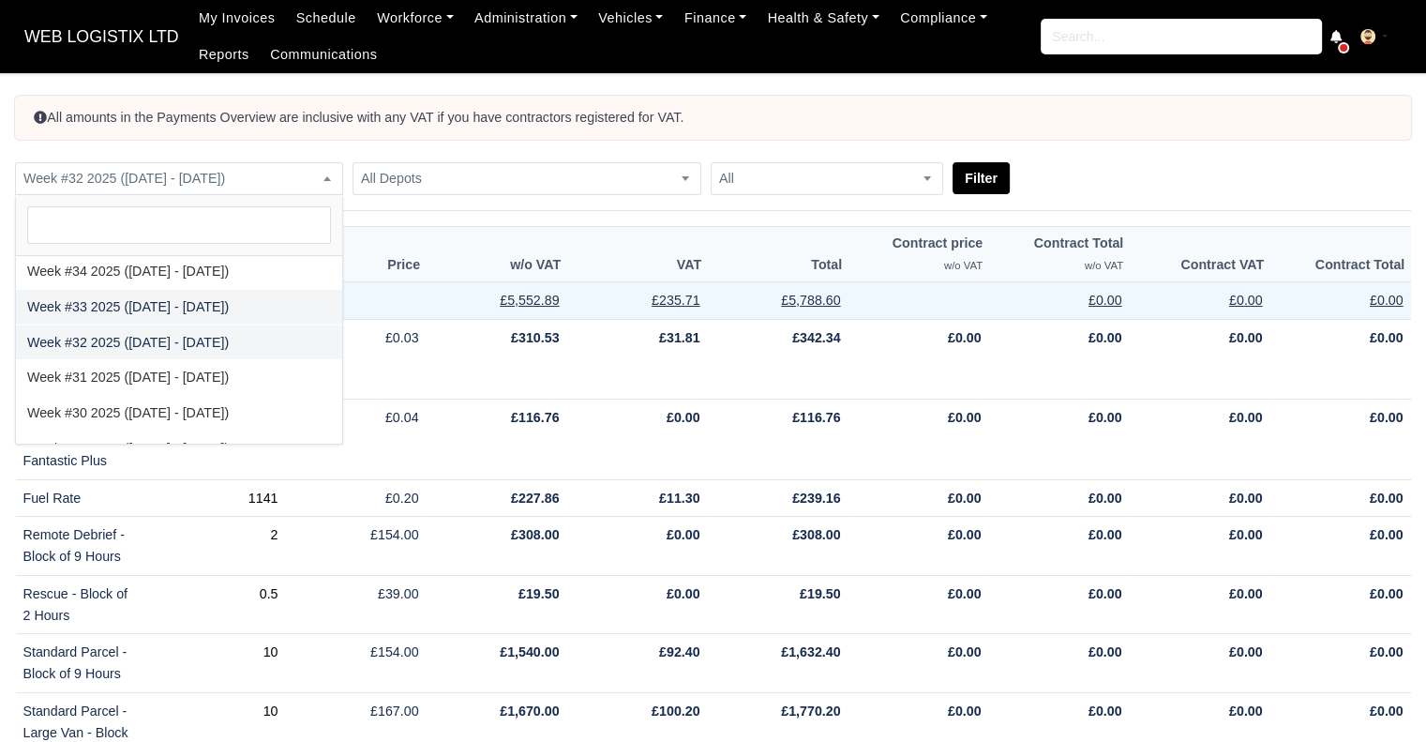
select select "2025-08-10|2025-08-16"
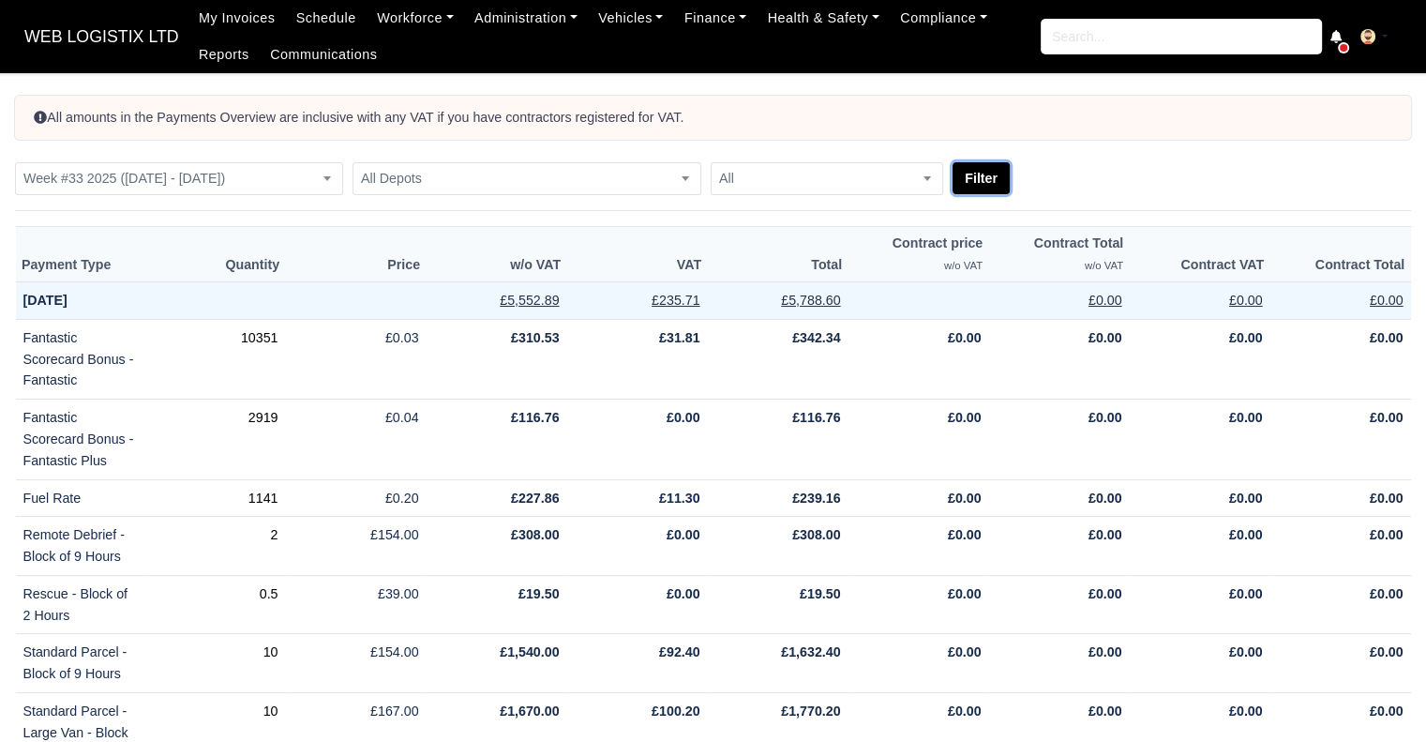
click at [972, 192] on button "Filter" at bounding box center [981, 178] width 57 height 32
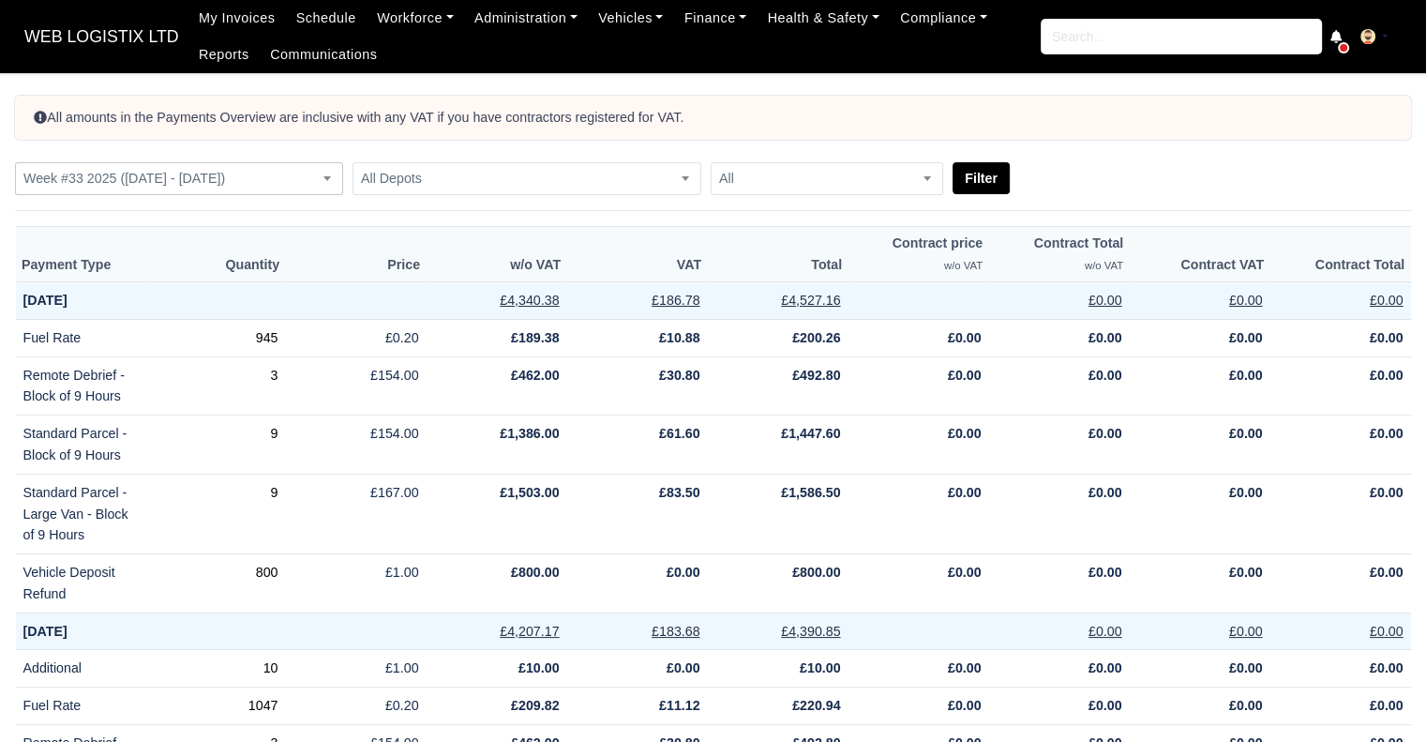
click at [315, 175] on span "Week #33 2025 ([DATE] - [DATE])" at bounding box center [179, 178] width 326 height 23
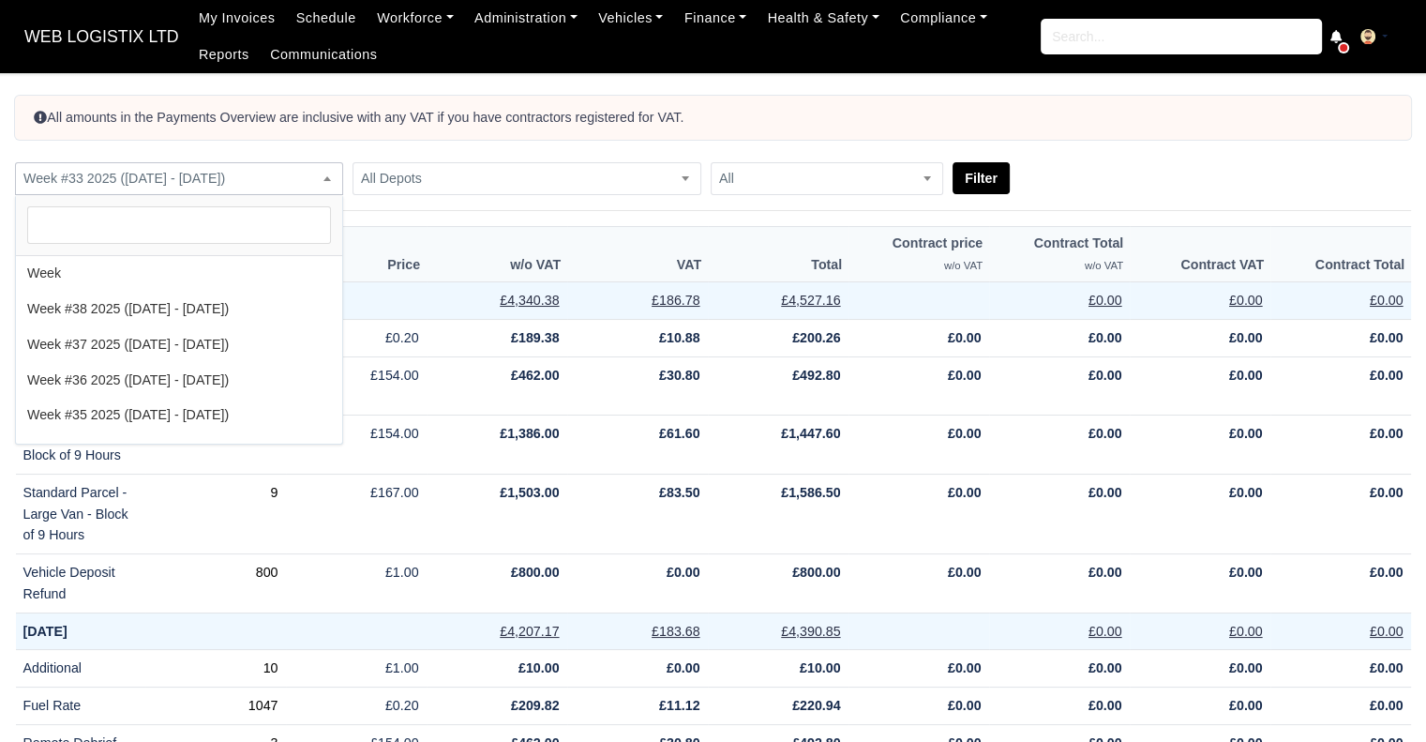
scroll to position [143, 0]
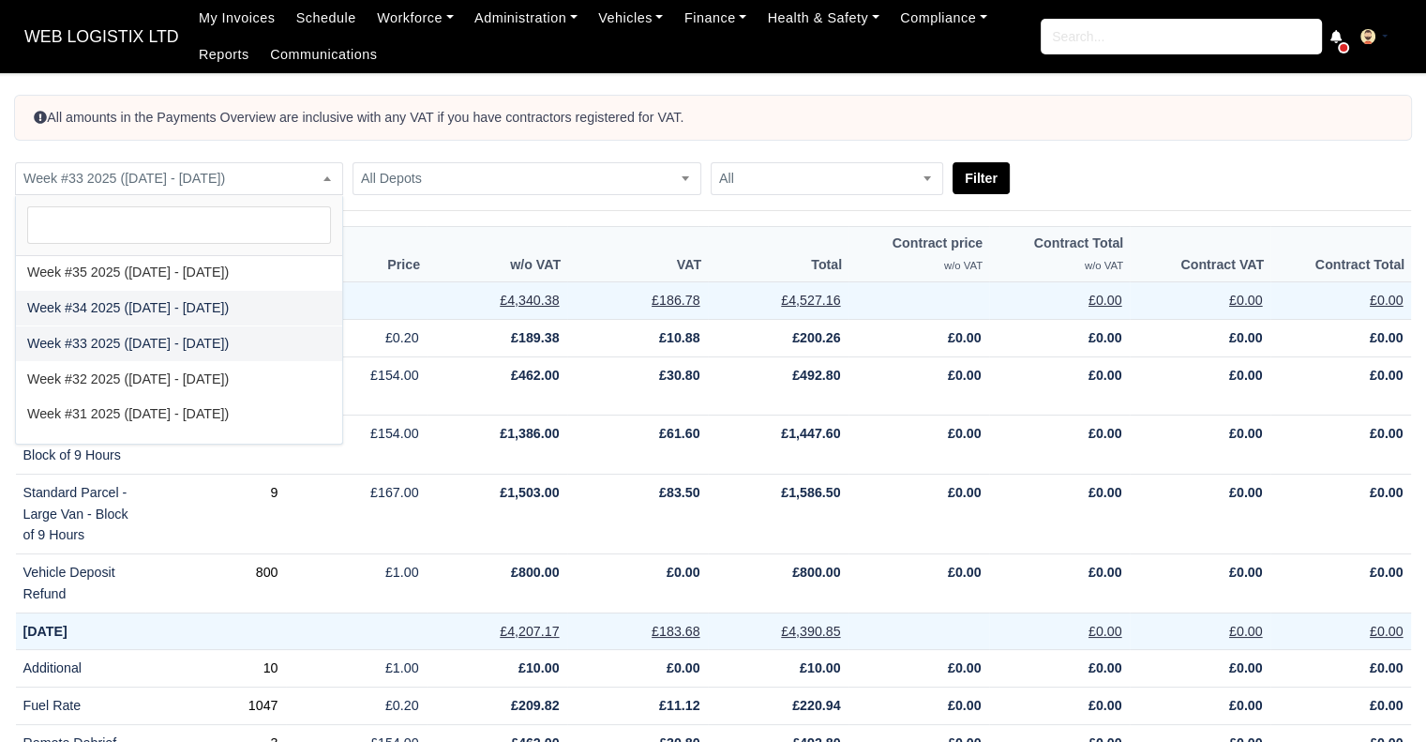
select select "2025-08-17|2025-08-23"
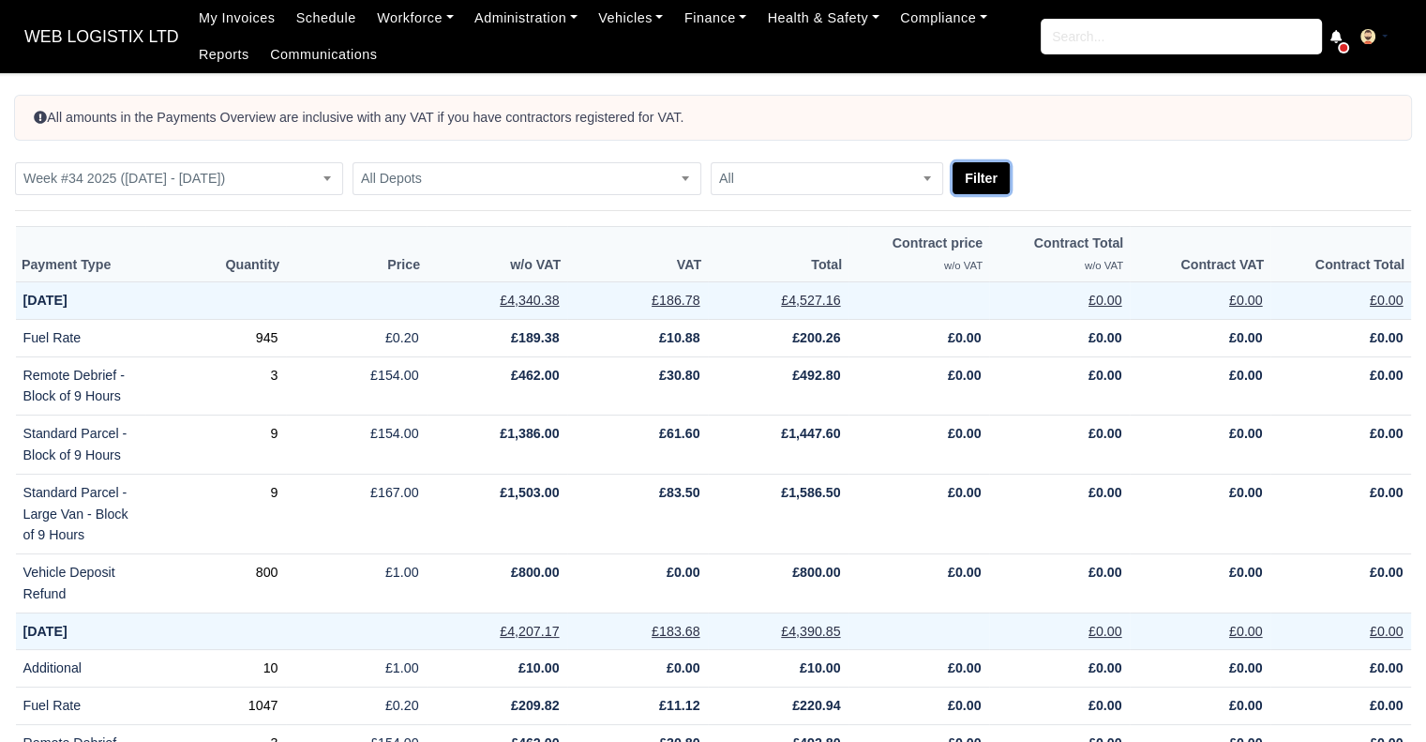
click at [985, 183] on button "Filter" at bounding box center [981, 178] width 57 height 32
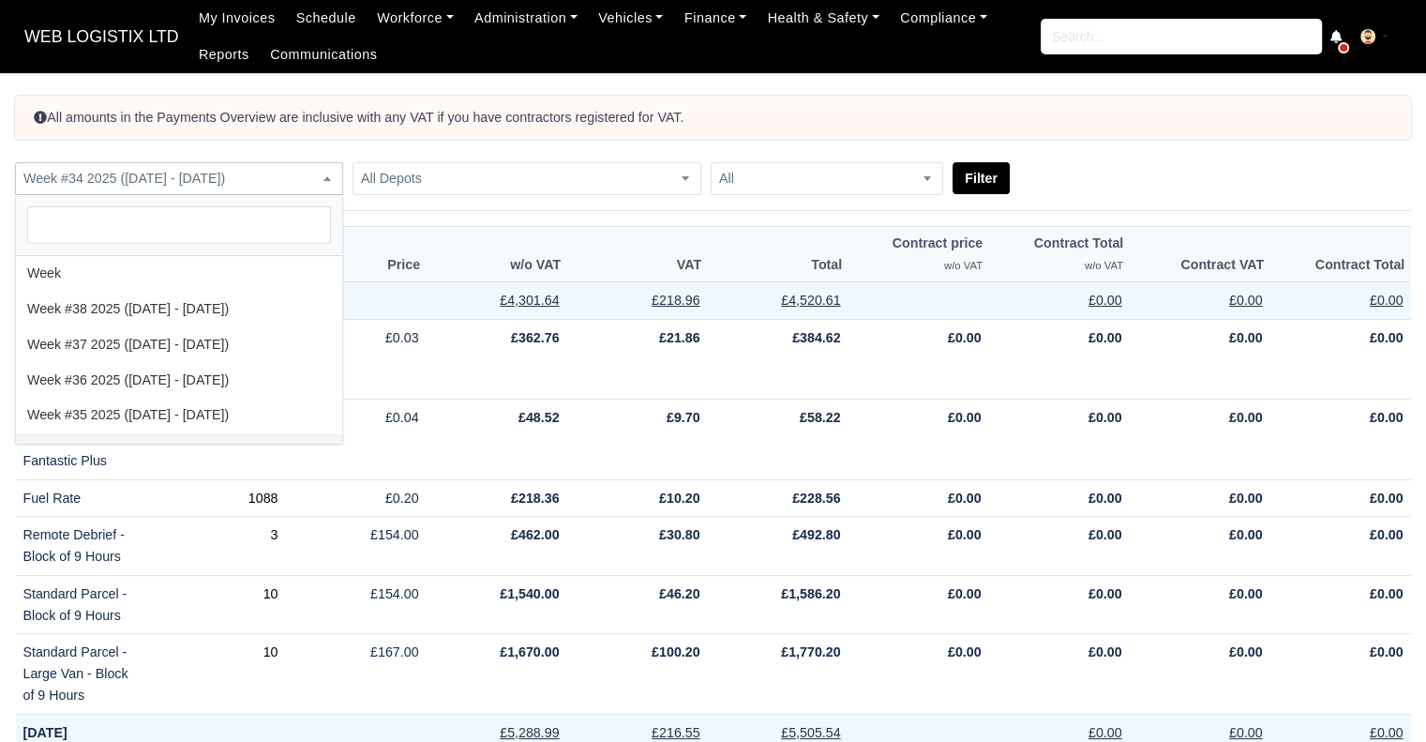
click at [213, 190] on span "Week #34 2025 ([DATE] - [DATE])" at bounding box center [179, 178] width 328 height 33
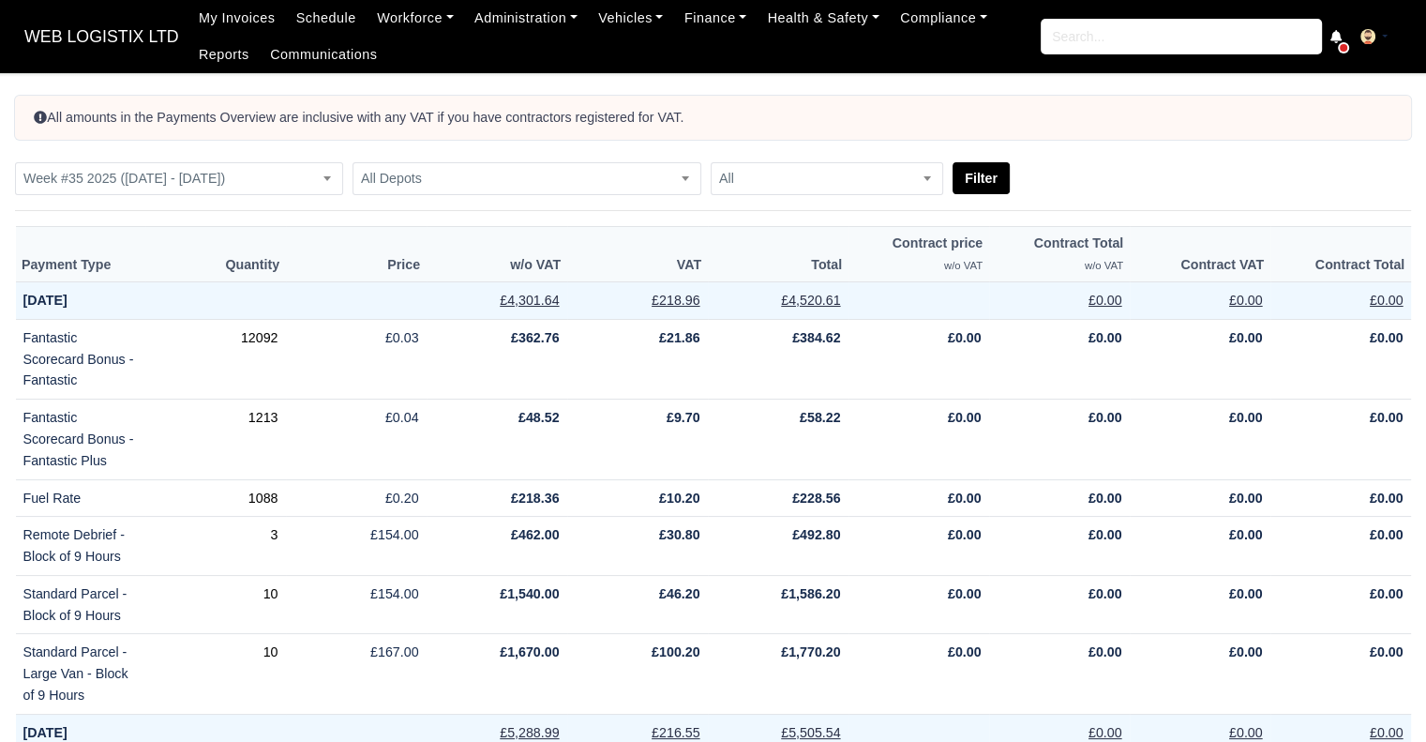
select select "2025-08-24|2025-08-30"
click at [367, 14] on link "Workforce" at bounding box center [416, 18] width 98 height 37
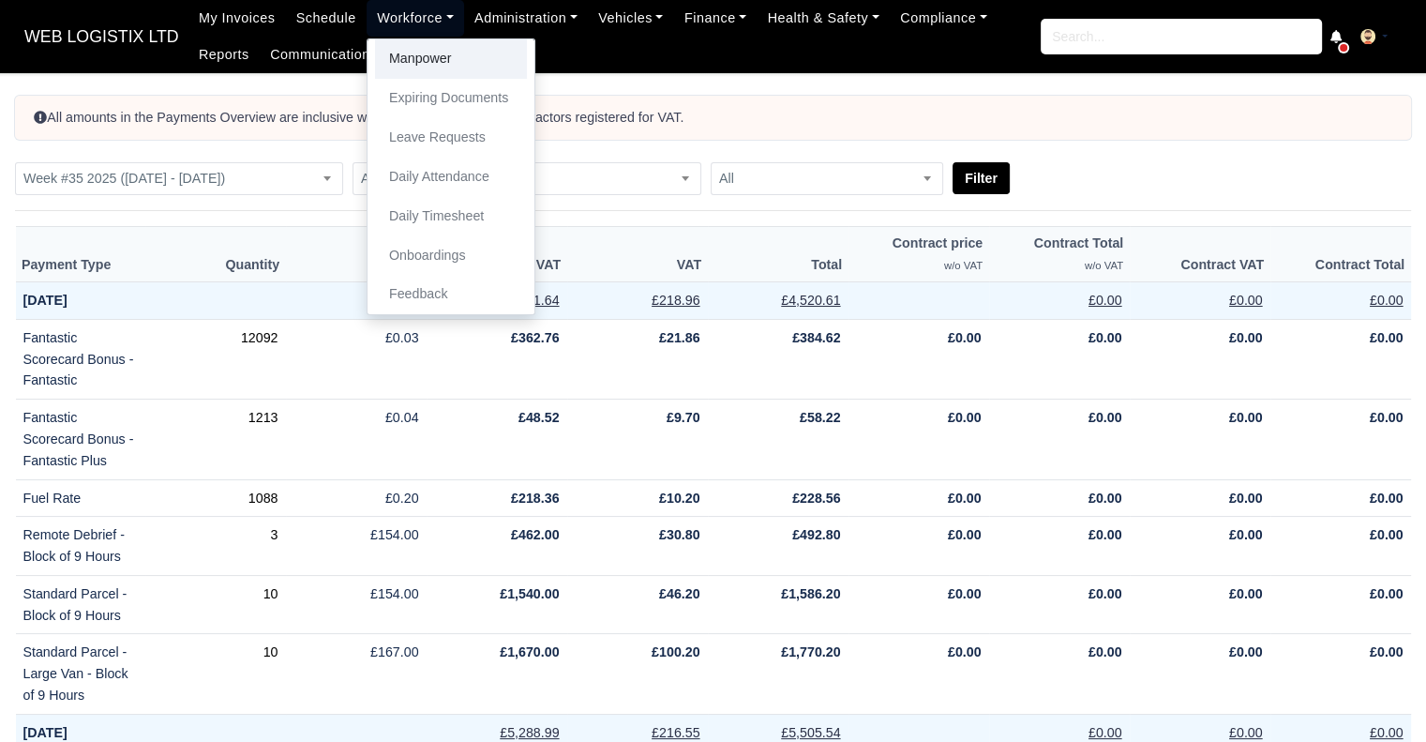
click at [383, 51] on link "Manpower" at bounding box center [451, 58] width 152 height 39
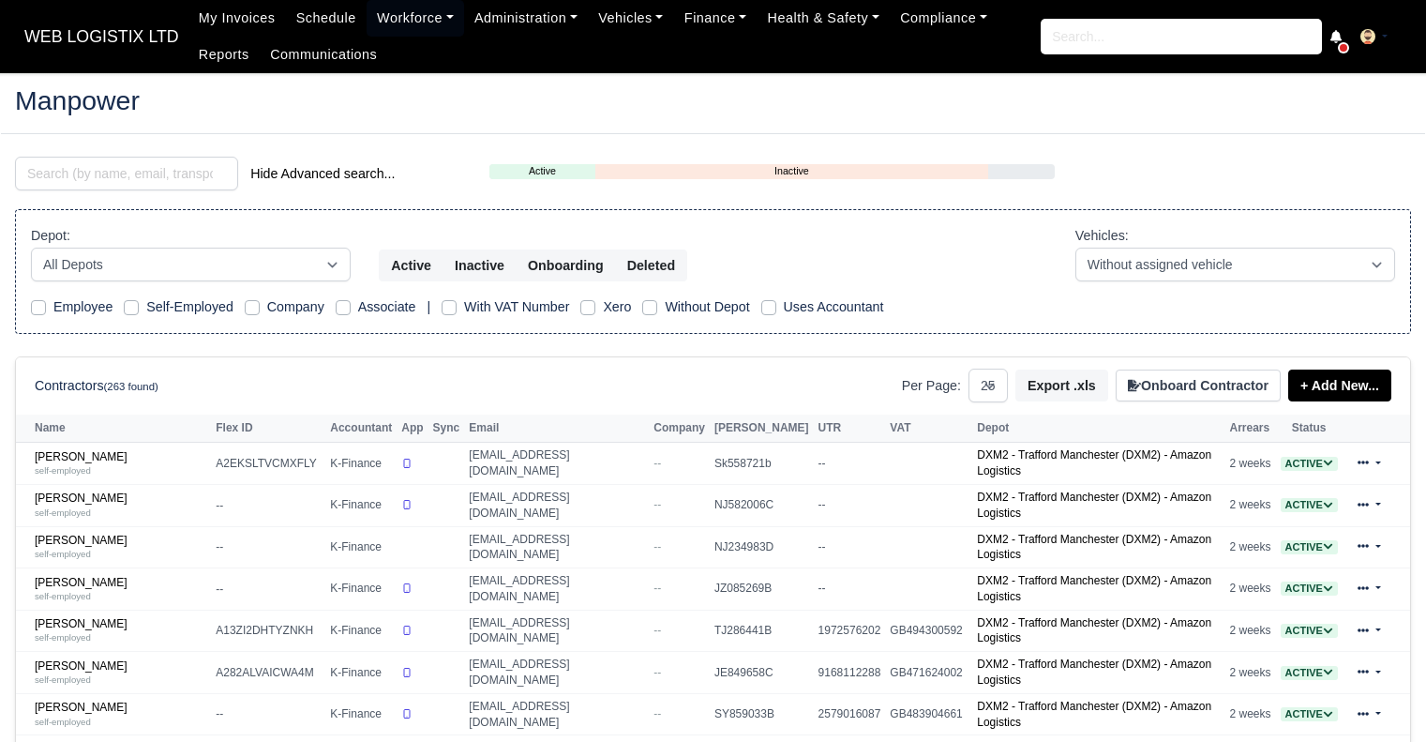
select select "25"
click at [113, 176] on input "search" at bounding box center [126, 174] width 223 height 34
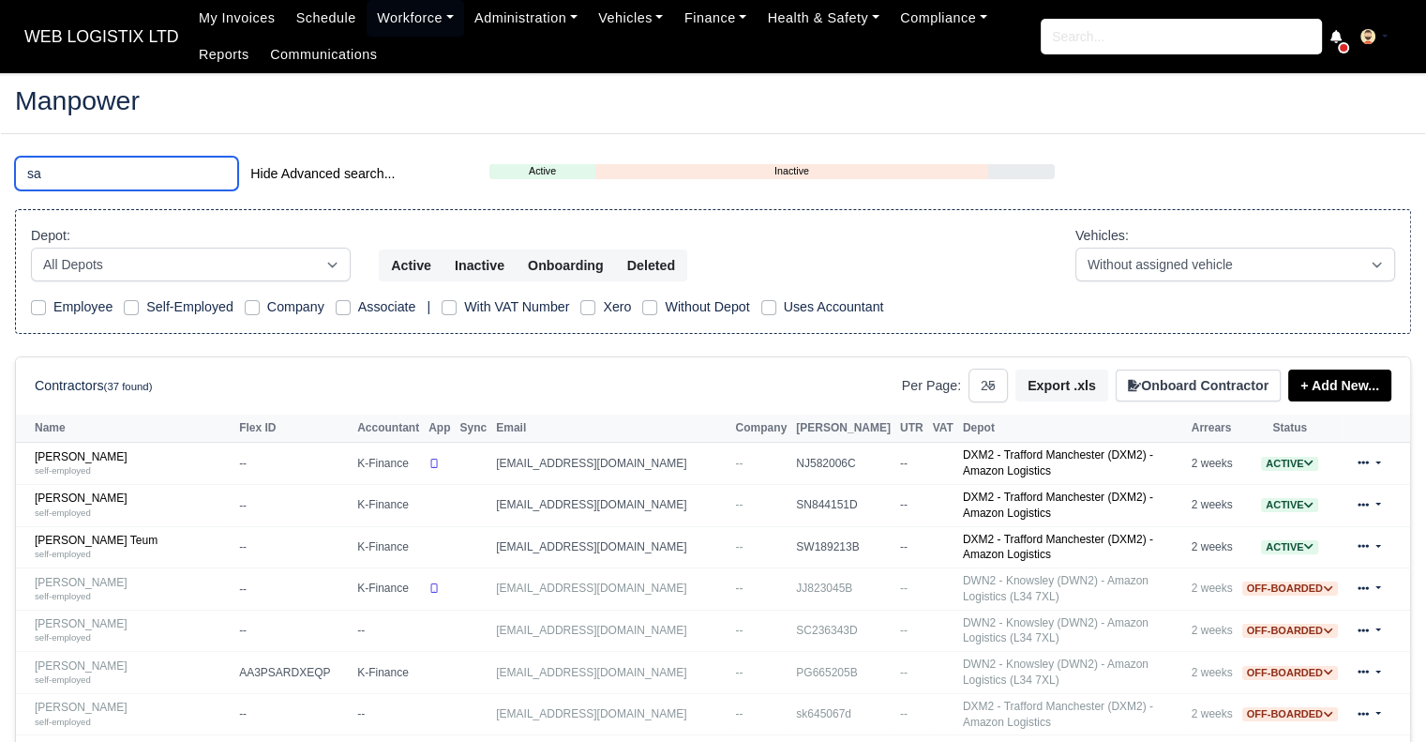
type input "s"
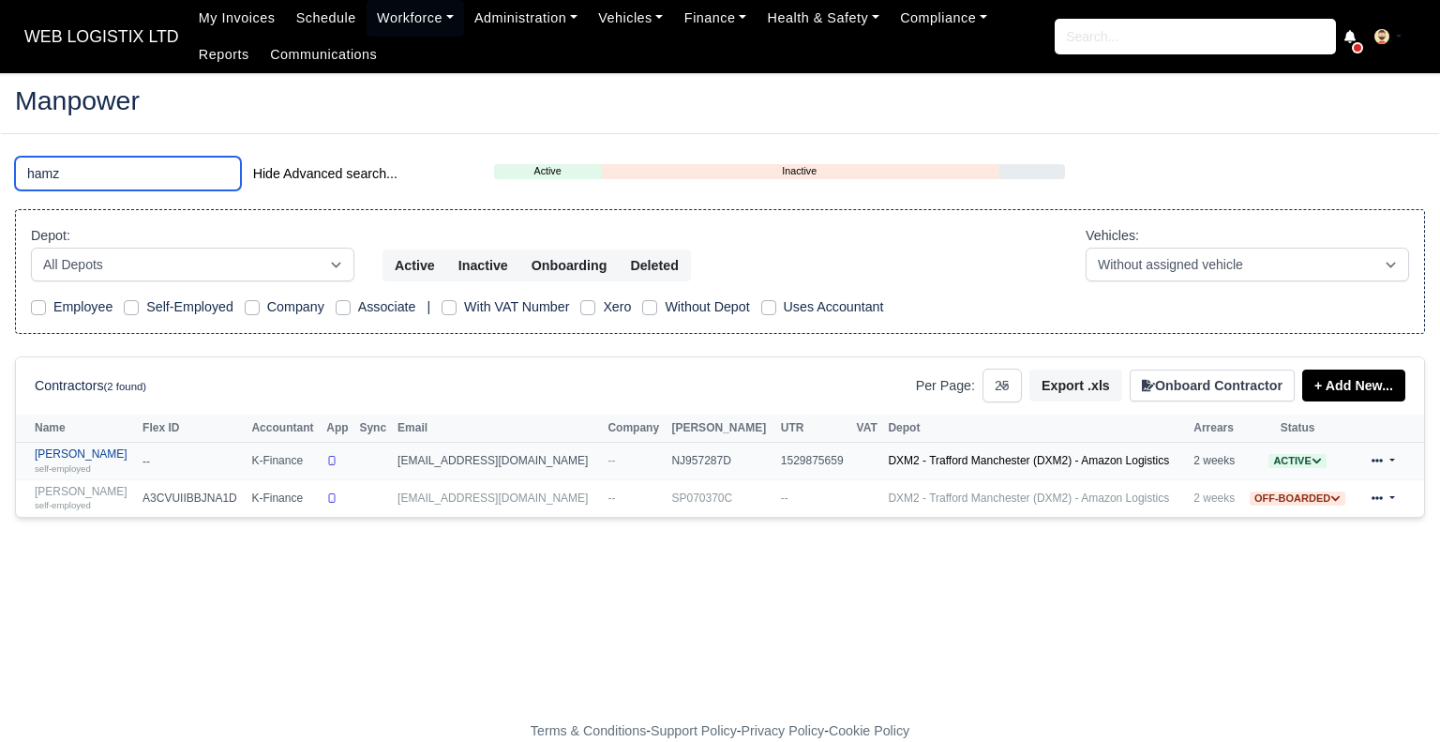
type input "hamz"
click at [83, 459] on link "Hamza Aziz Mirza self-employed" at bounding box center [84, 460] width 98 height 27
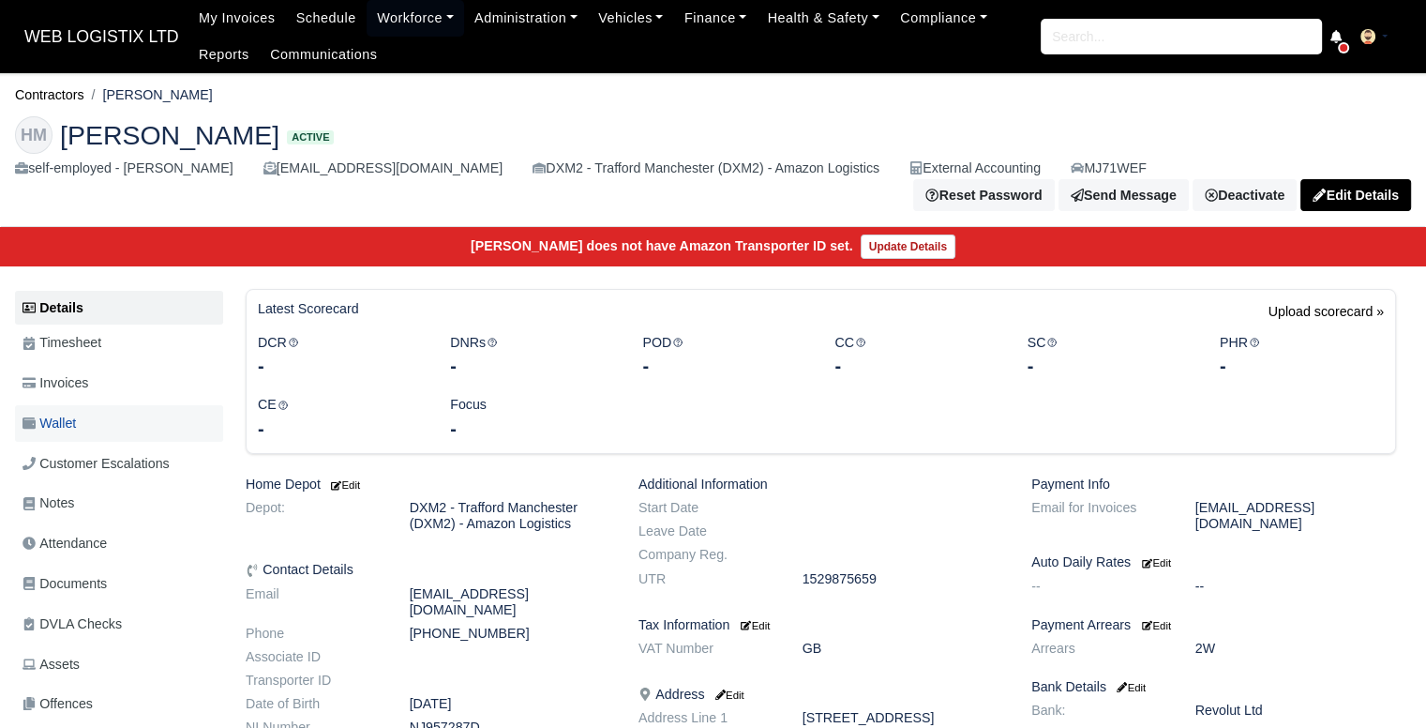
click at [71, 422] on span "Wallet" at bounding box center [49, 424] width 53 height 22
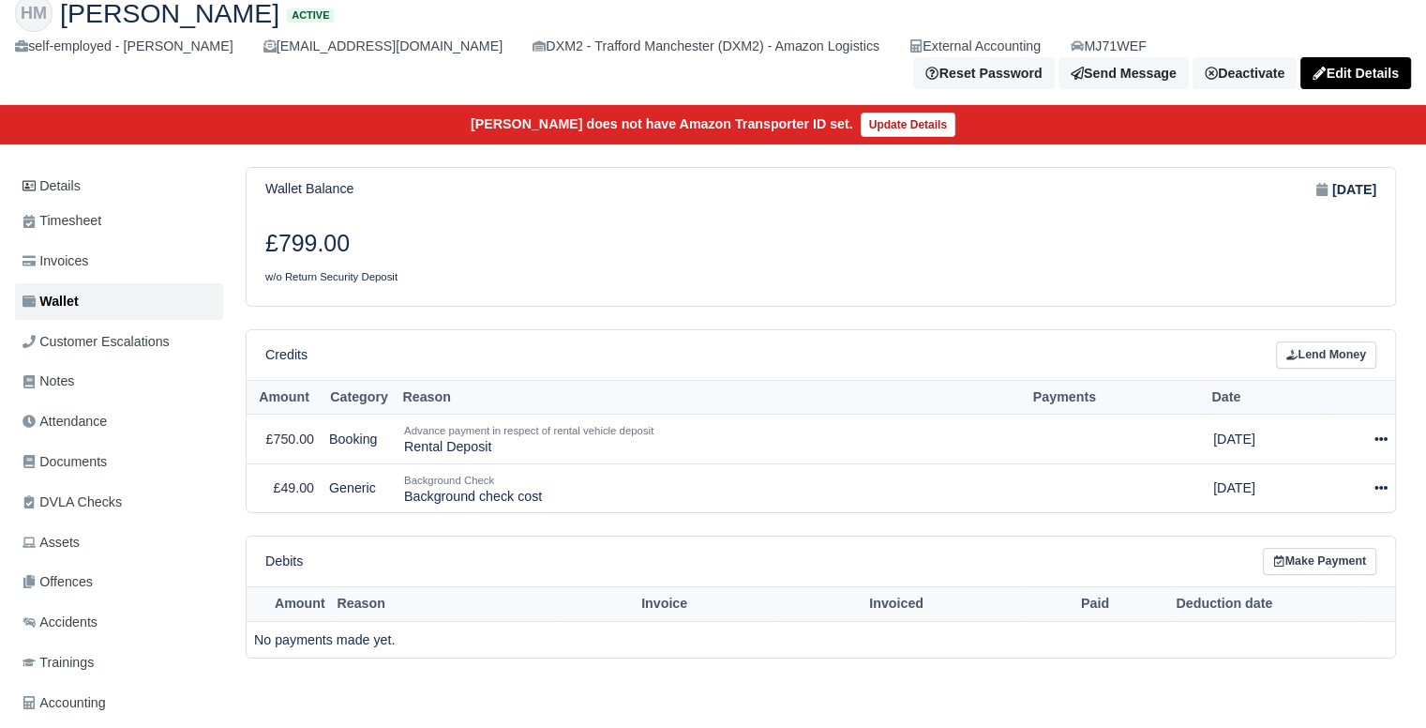
scroll to position [97, 0]
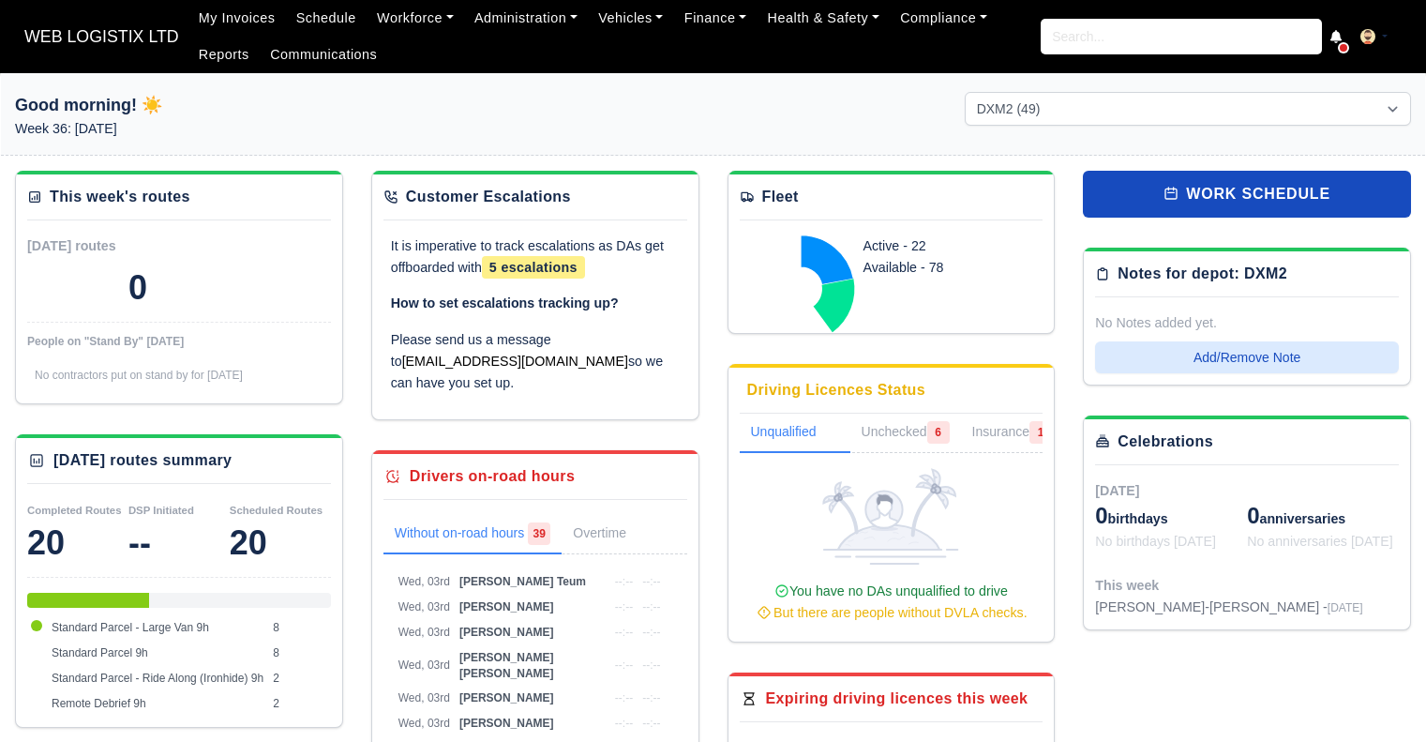
select select "1"
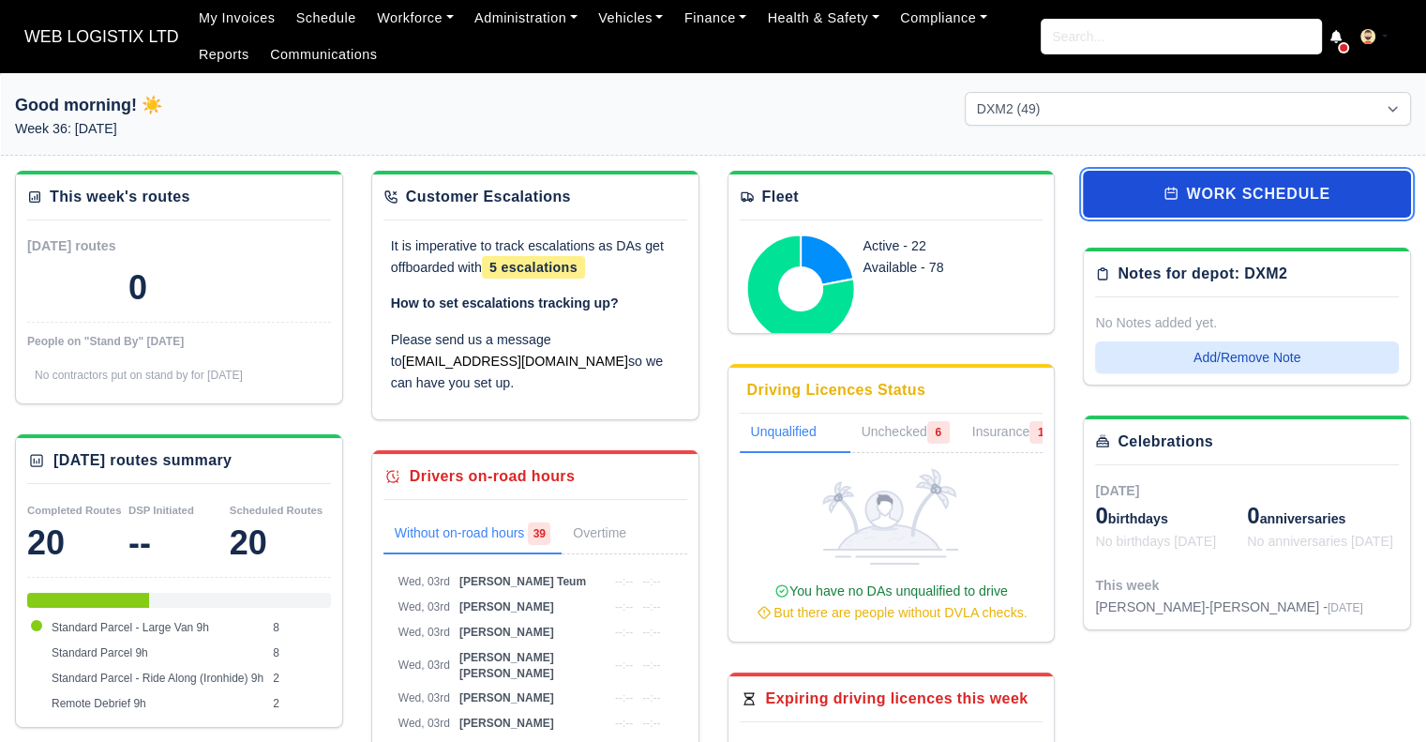
click at [1168, 200] on link "work schedule" at bounding box center [1247, 194] width 328 height 47
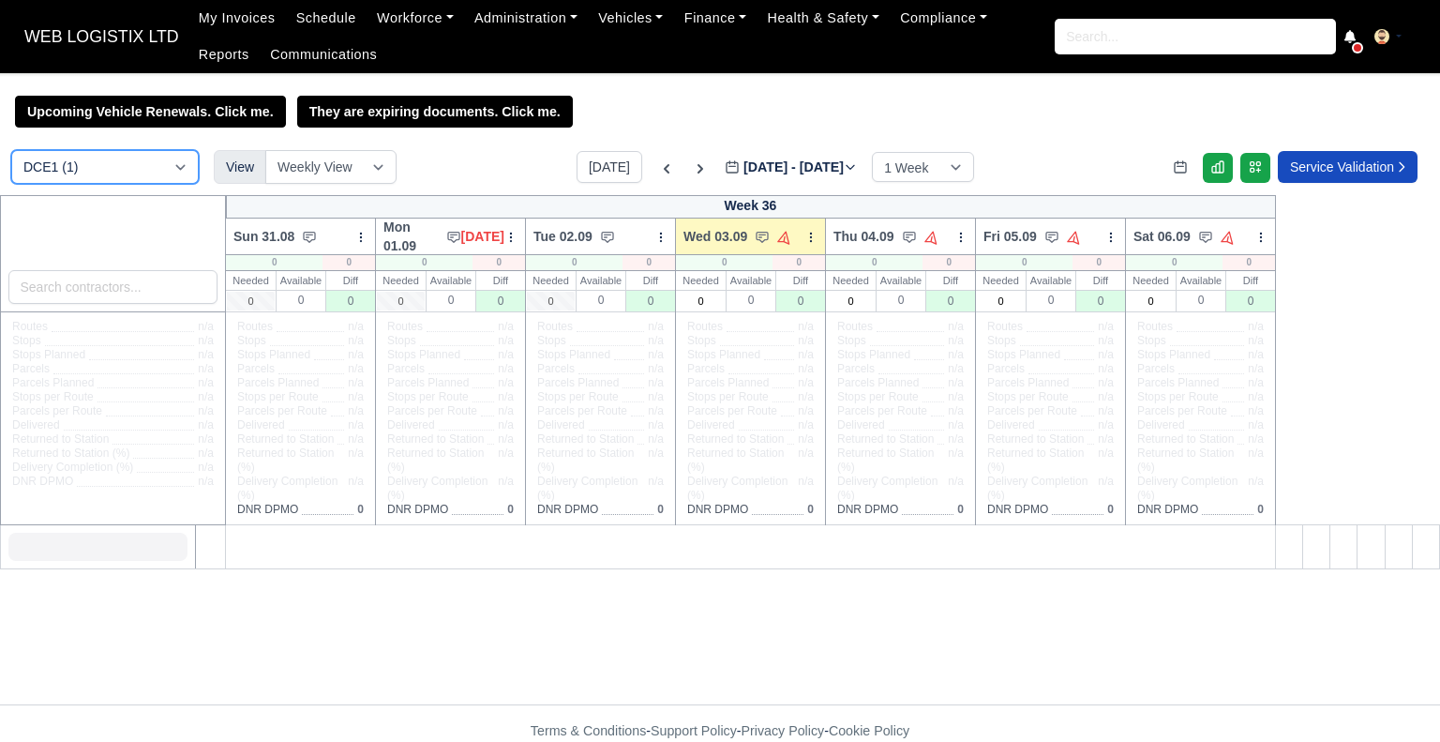
click at [105, 165] on select "DCE1 (1) DWN2 (29) DXM2 (49)" at bounding box center [105, 167] width 188 height 34
select select "1"
click at [11, 152] on select "DCE1 (1) DWN2 (29) DXM2 (49)" at bounding box center [105, 167] width 188 height 34
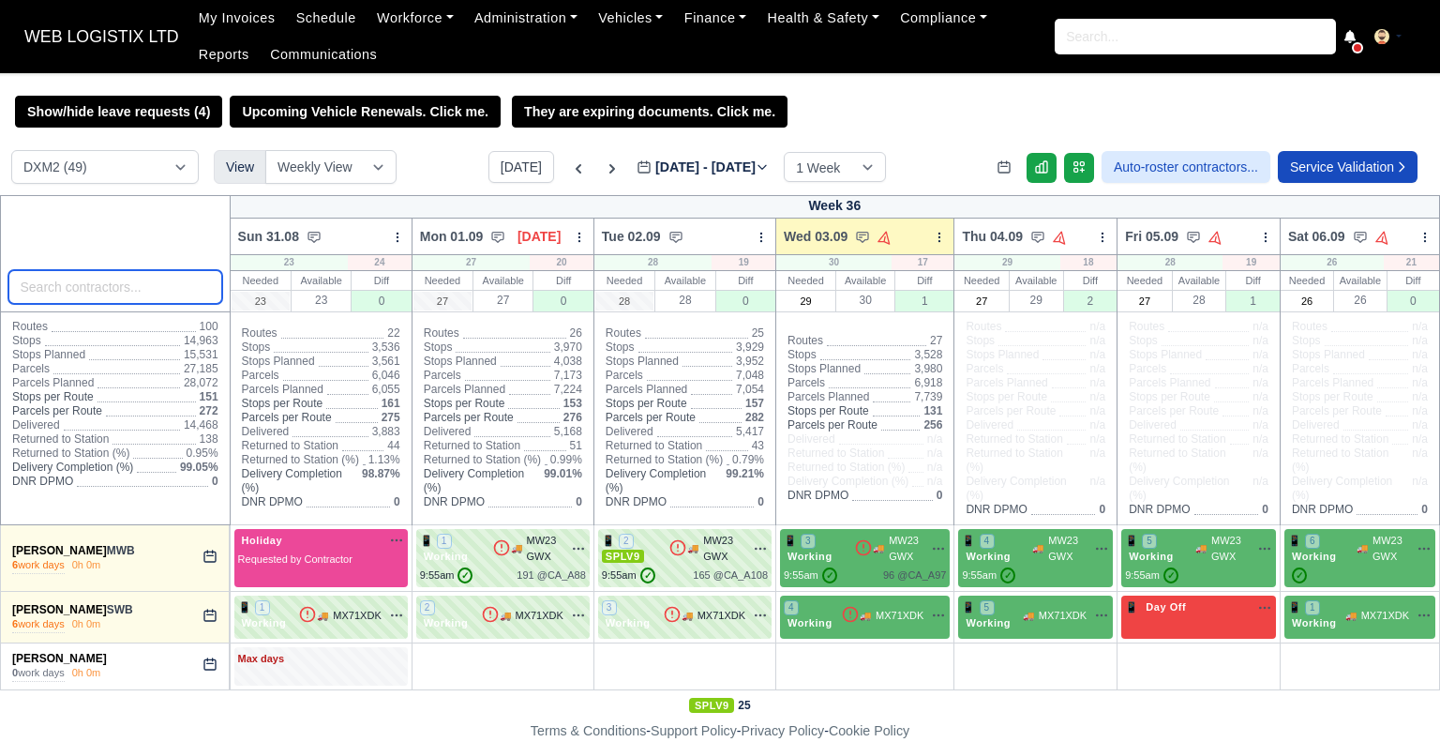
click at [122, 284] on input "search" at bounding box center [115, 287] width 214 height 34
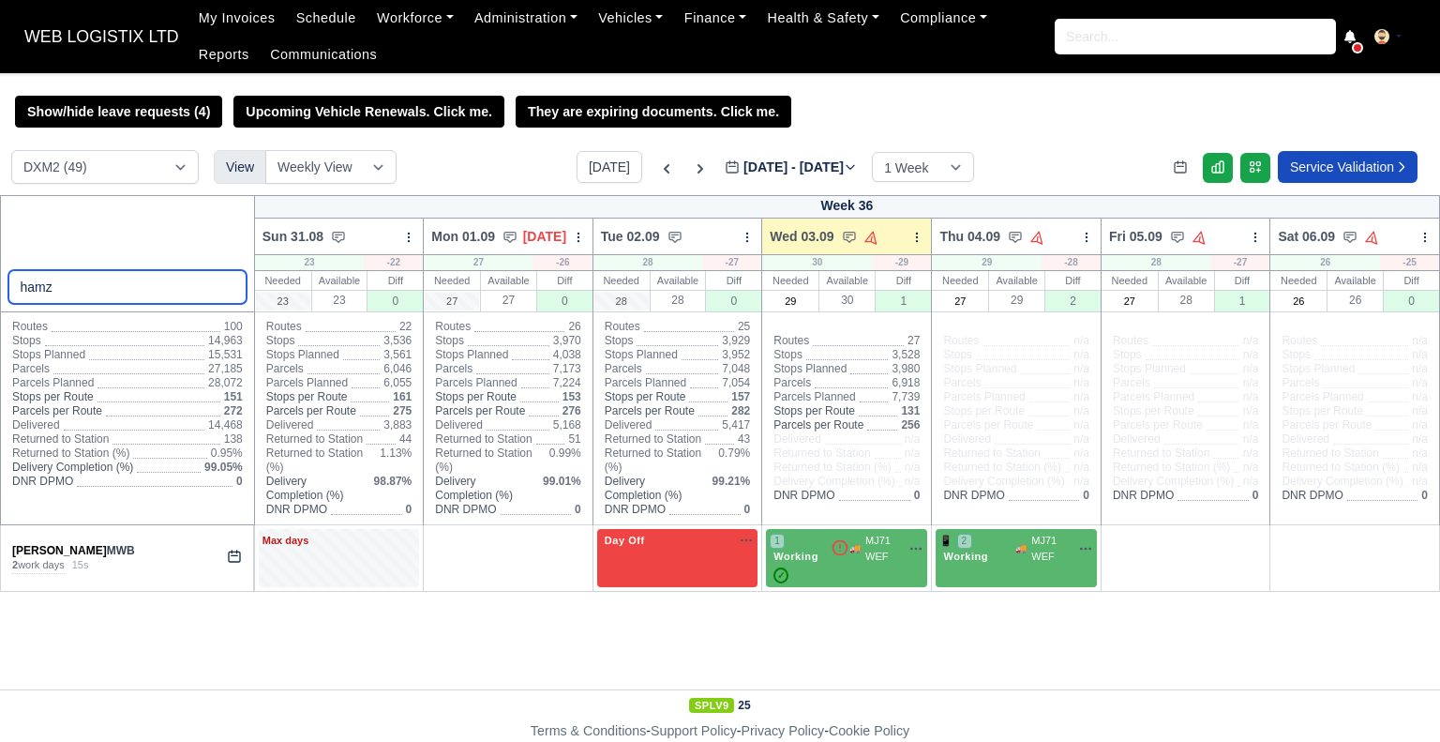
click at [98, 288] on input "hamz" at bounding box center [127, 287] width 238 height 34
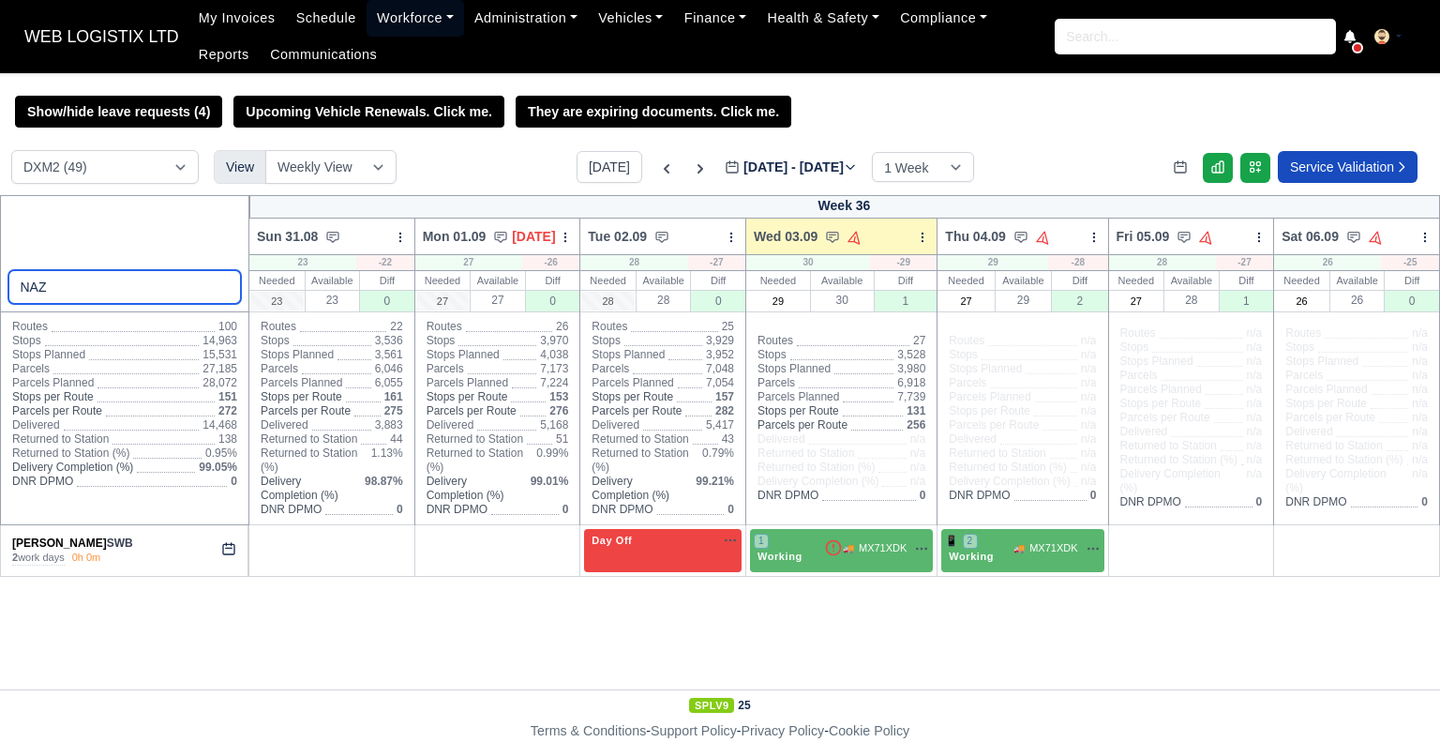
type input "NAZ"
